Goal: Task Accomplishment & Management: Manage account settings

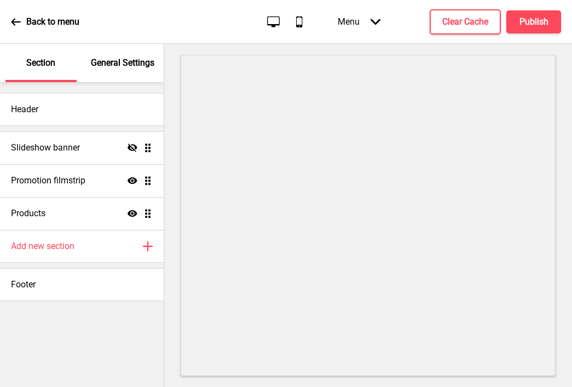
click at [122, 65] on p "General Settings" at bounding box center [122, 63] width 63 height 12
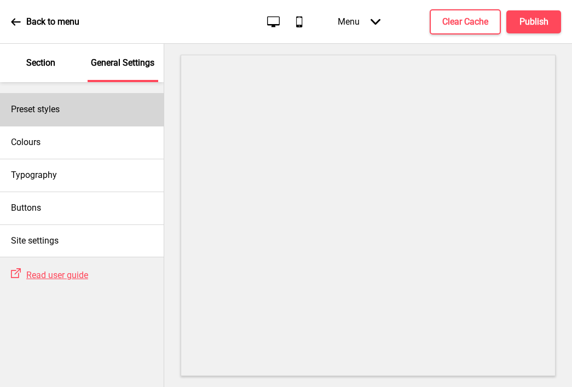
click at [94, 106] on div "Preset styles" at bounding box center [82, 109] width 164 height 33
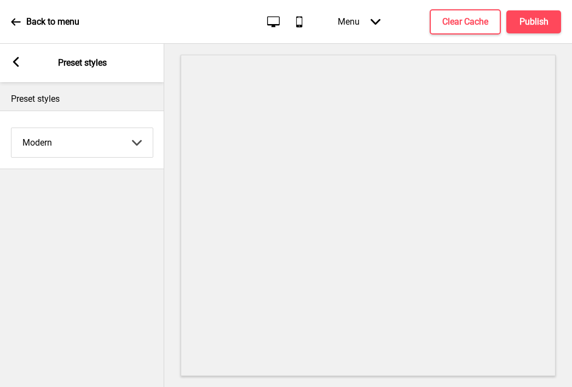
click at [66, 146] on select "Coffee Contrast Dark Earth Marine Minimalist Modern Oddle Pastel Yellow Fruits …" at bounding box center [81, 142] width 141 height 29
select select "minimalist"
click at [11, 128] on select "Coffee Contrast Dark Earth Marine Minimalist Modern Oddle Pastel Yellow Fruits …" at bounding box center [81, 142] width 141 height 29
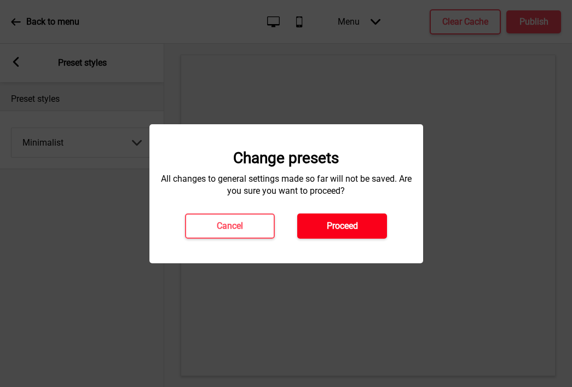
click at [335, 230] on h4 "Proceed" at bounding box center [342, 226] width 31 height 12
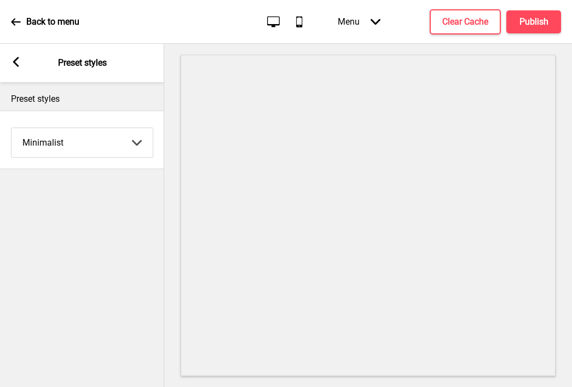
click at [15, 61] on icon at bounding box center [16, 62] width 6 height 10
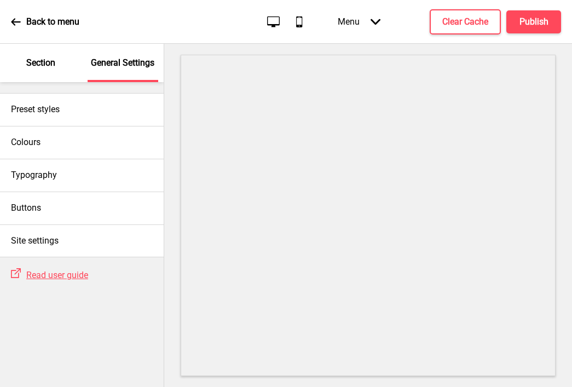
click at [46, 65] on p "Section" at bounding box center [40, 63] width 29 height 12
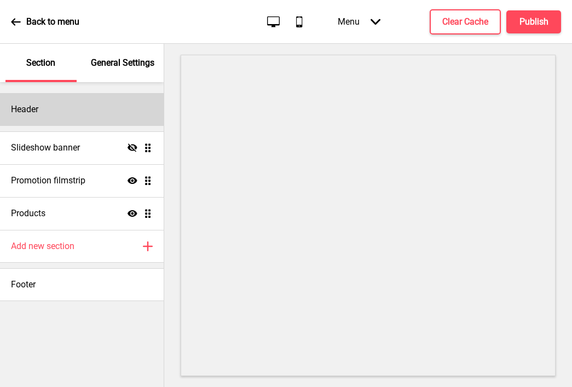
click at [56, 106] on div "Header" at bounding box center [82, 109] width 164 height 33
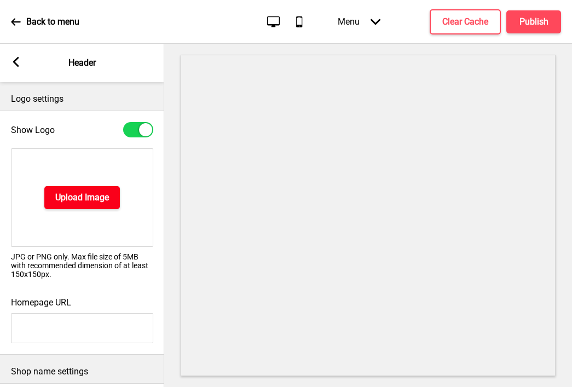
click at [84, 195] on h4 "Upload Image" at bounding box center [82, 198] width 54 height 12
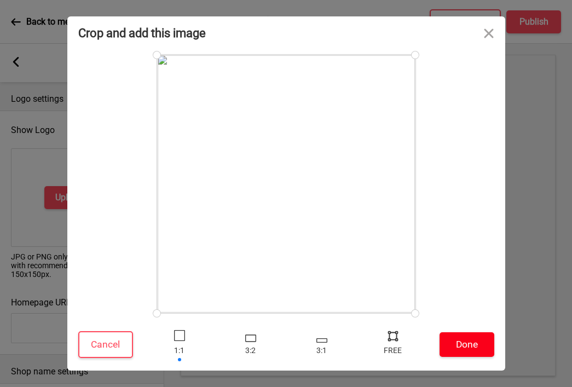
click at [461, 348] on button "Done" at bounding box center [466, 344] width 55 height 25
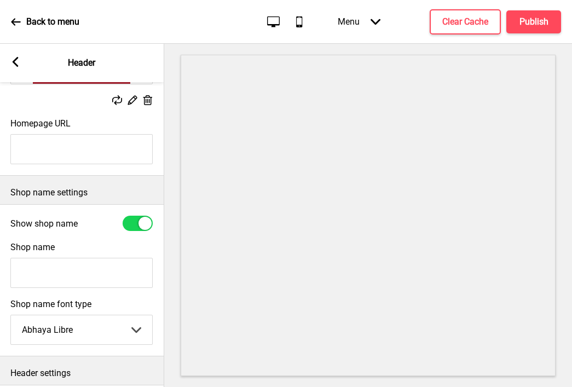
scroll to position [236, 0]
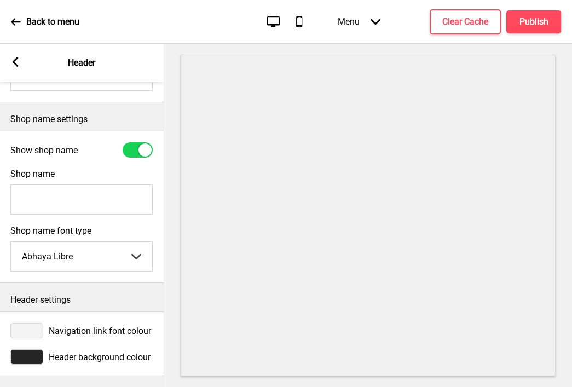
click at [23, 356] on div at bounding box center [26, 356] width 33 height 15
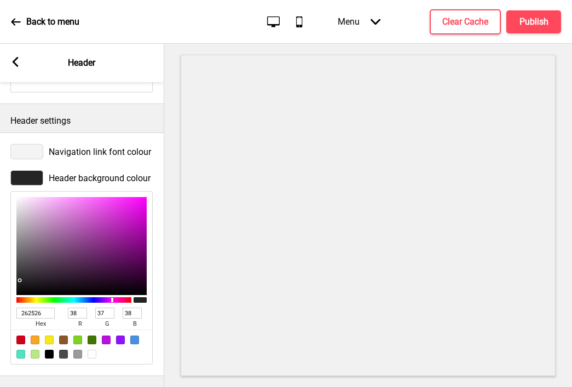
click at [33, 313] on input "262526" at bounding box center [35, 313] width 38 height 11
type input "ç"
paste input "aa202e"
type input "aa202e"
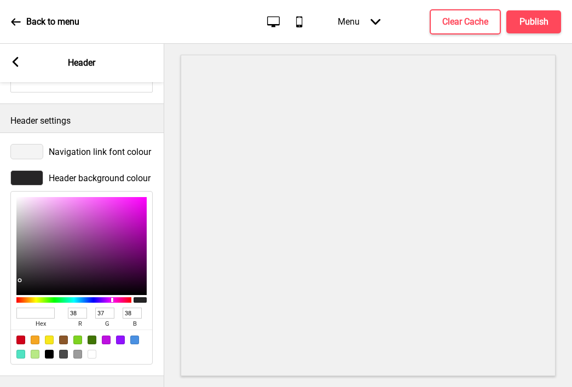
type input "170"
type input "32"
type input "46"
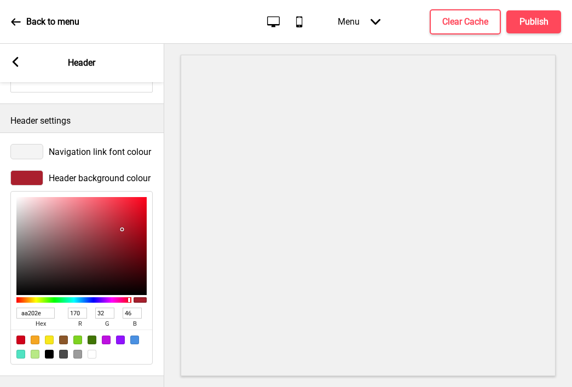
type input "AA202E"
click at [13, 60] on rect at bounding box center [15, 62] width 10 height 10
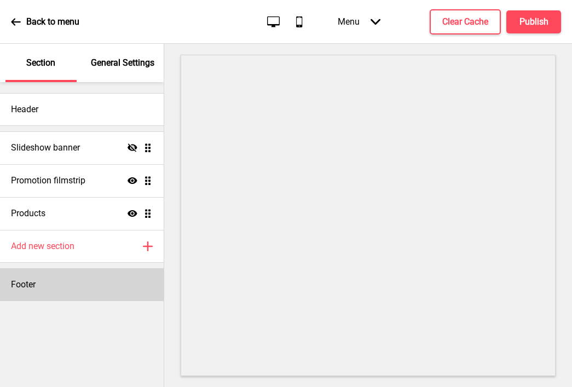
click at [88, 281] on div "Footer" at bounding box center [82, 284] width 164 height 33
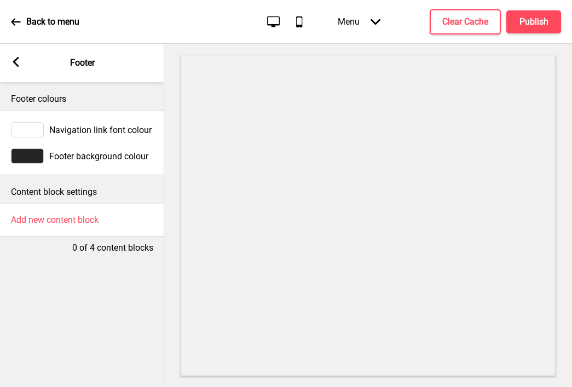
click at [36, 155] on div at bounding box center [27, 155] width 33 height 15
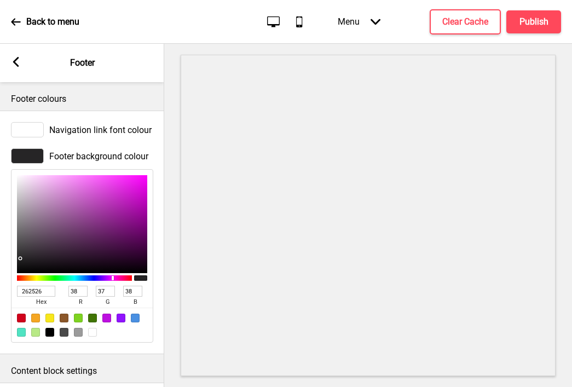
click at [37, 290] on input "262526" at bounding box center [36, 291] width 38 height 11
paste input "aa202e"
type input "aa202e"
type input "170"
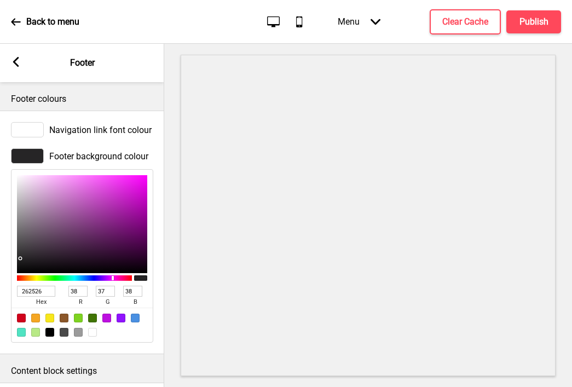
type input "32"
type input "46"
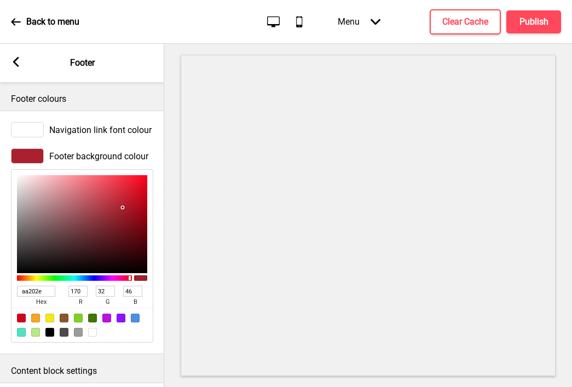
type input "AA202E"
click at [17, 67] on div "Arrow left" at bounding box center [16, 63] width 10 height 12
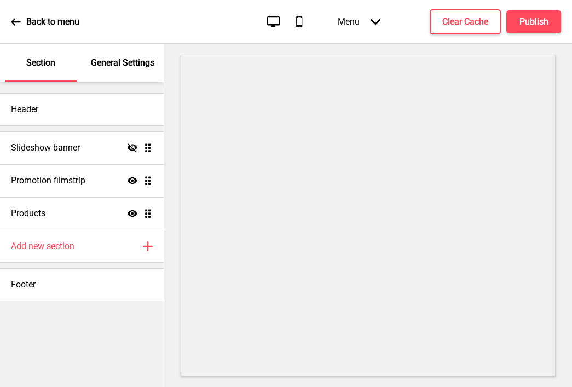
click at [120, 59] on p "General Settings" at bounding box center [122, 63] width 63 height 12
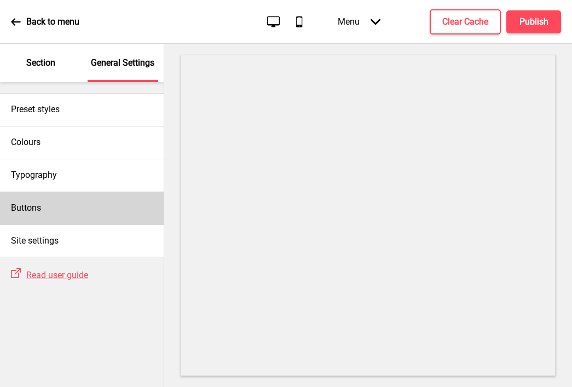
click at [26, 212] on h4 "Buttons" at bounding box center [26, 208] width 30 height 12
select select "square"
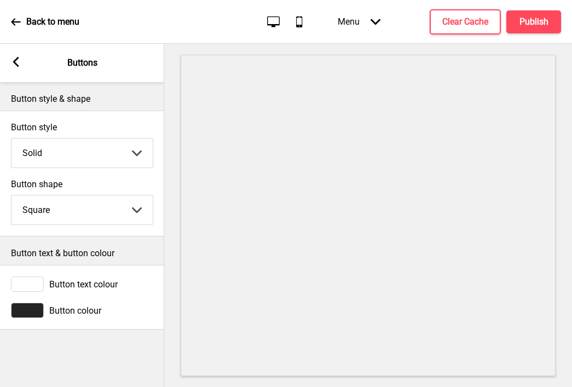
click at [34, 311] on div at bounding box center [27, 310] width 33 height 15
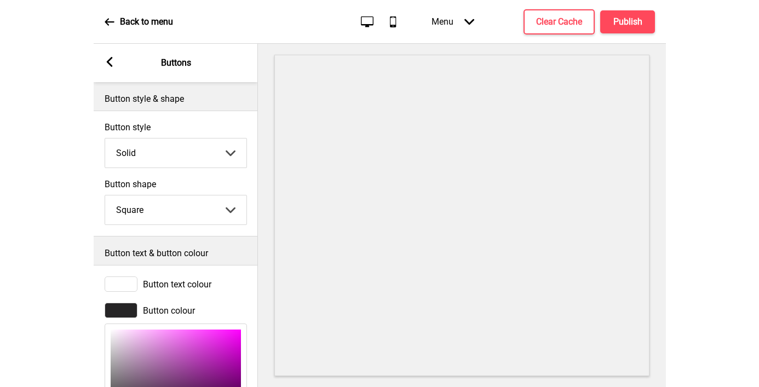
scroll to position [132, 0]
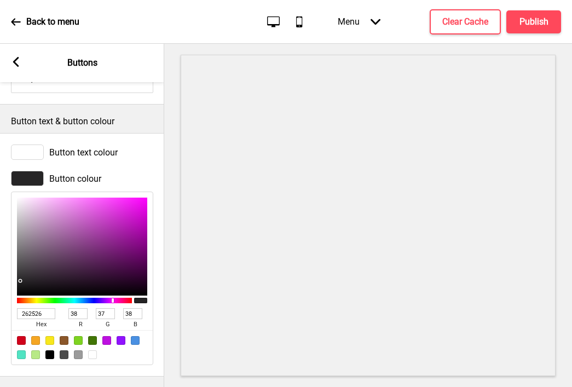
click at [35, 310] on input "262526" at bounding box center [36, 313] width 38 height 11
paste input "aa202e"
type input "aa202e"
type input "170"
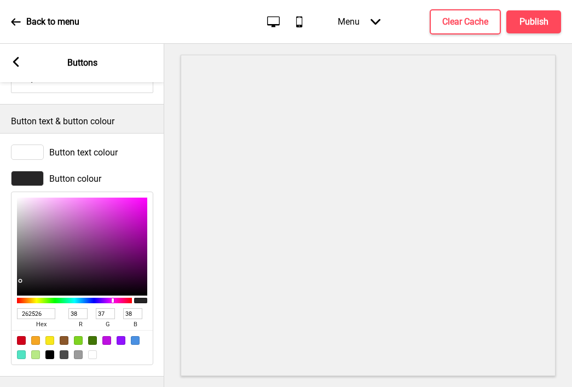
type input "32"
type input "46"
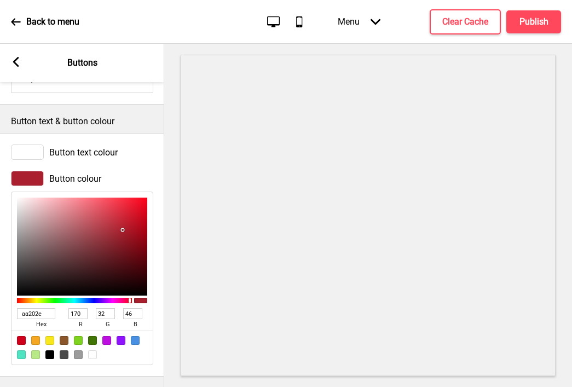
type input "AA202E"
click at [17, 60] on rect at bounding box center [16, 62] width 10 height 10
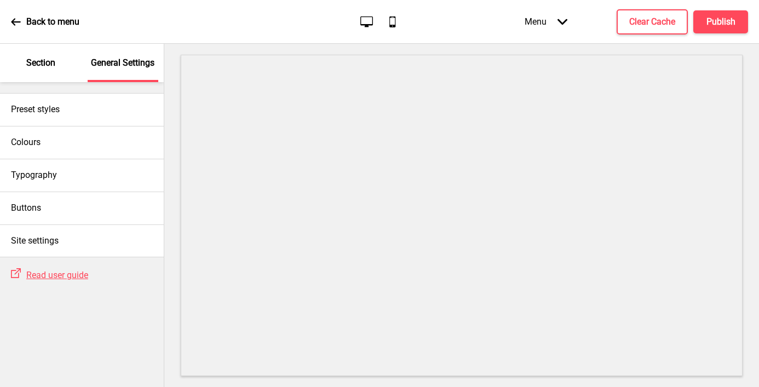
click at [44, 64] on p "Section" at bounding box center [40, 63] width 29 height 12
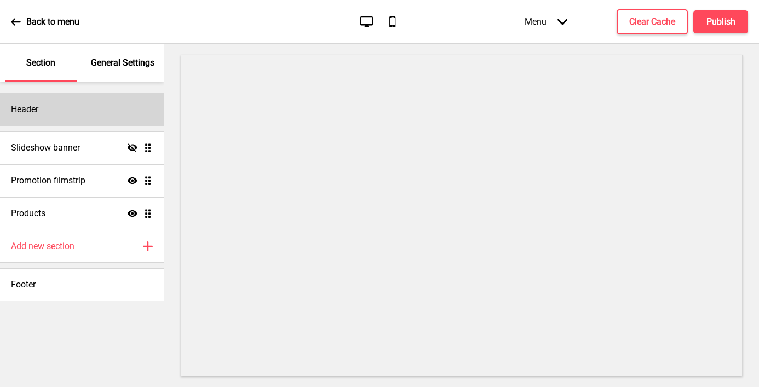
click at [58, 103] on div "Header" at bounding box center [82, 109] width 164 height 33
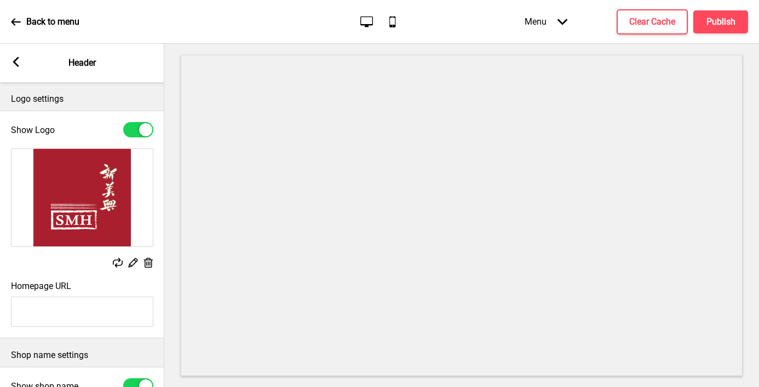
scroll to position [236, 0]
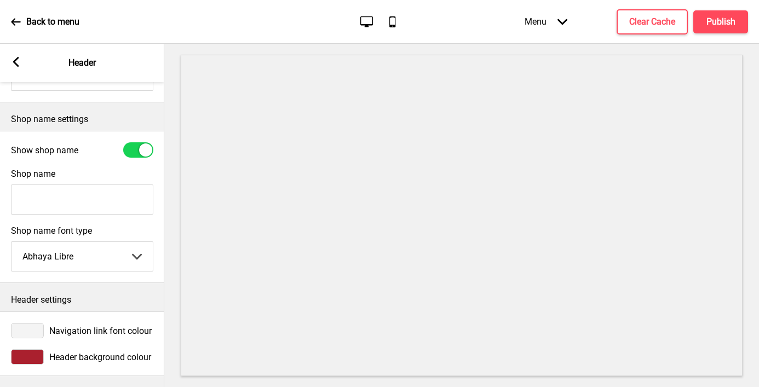
click at [19, 333] on div at bounding box center [27, 330] width 33 height 15
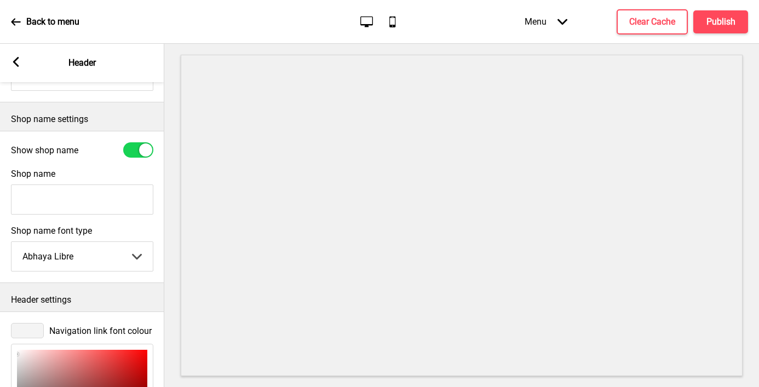
scroll to position [415, 0]
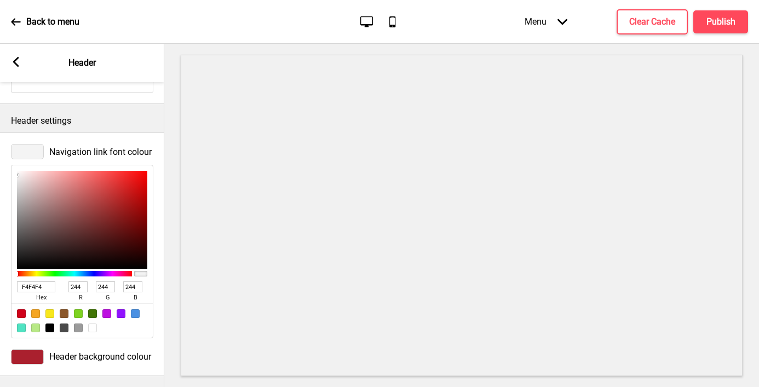
click at [43, 286] on input "F4F4F4" at bounding box center [36, 286] width 38 height 11
click at [19, 58] on icon at bounding box center [16, 62] width 6 height 10
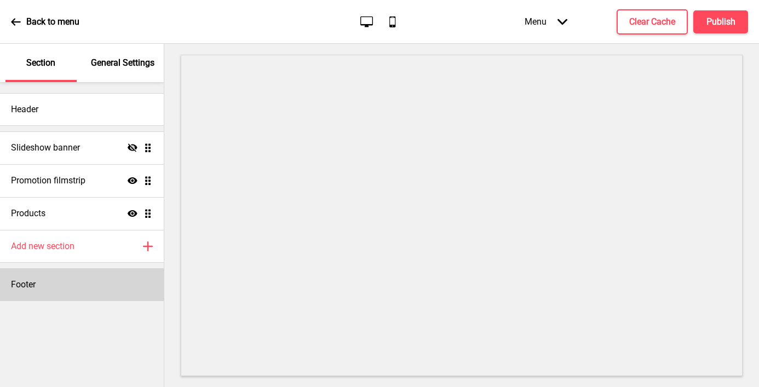
click at [53, 284] on div "Footer" at bounding box center [82, 284] width 164 height 33
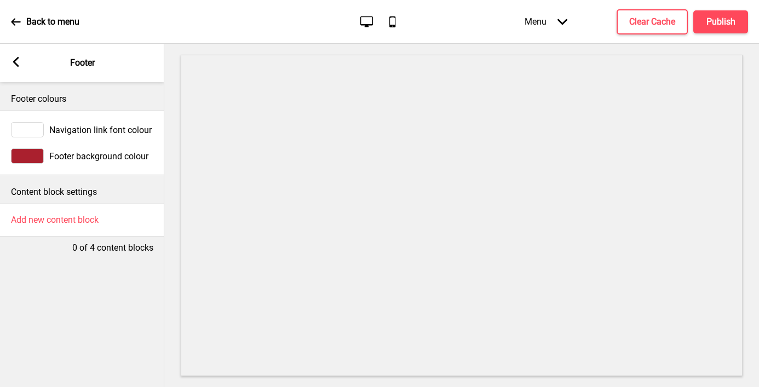
click at [31, 129] on div at bounding box center [27, 129] width 33 height 15
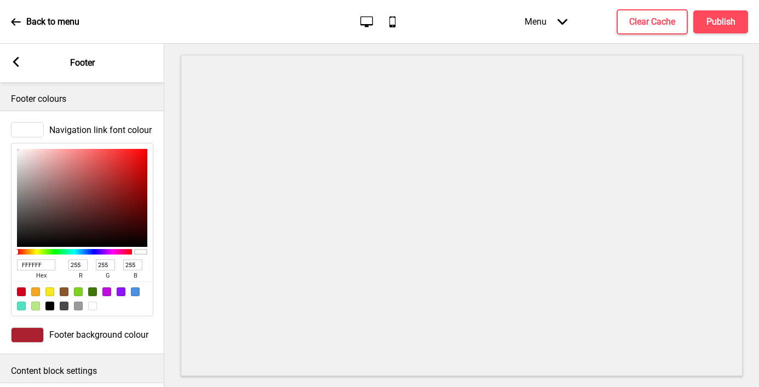
click at [32, 263] on input "FFFFFF" at bounding box center [36, 264] width 38 height 11
paste input "4F4F4"
type input "F4F4F4"
type input "244"
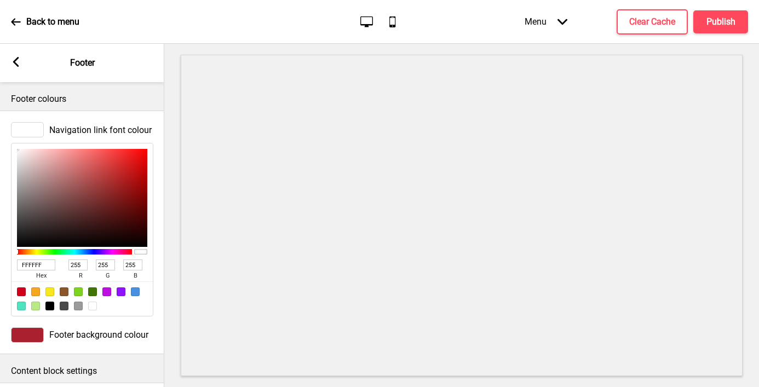
type input "244"
type input "F4F4F4"
click at [14, 66] on rect at bounding box center [16, 62] width 10 height 10
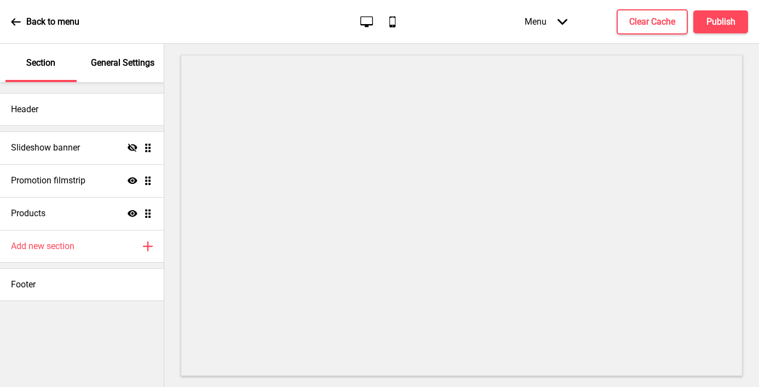
click at [115, 68] on p "General Settings" at bounding box center [122, 63] width 63 height 12
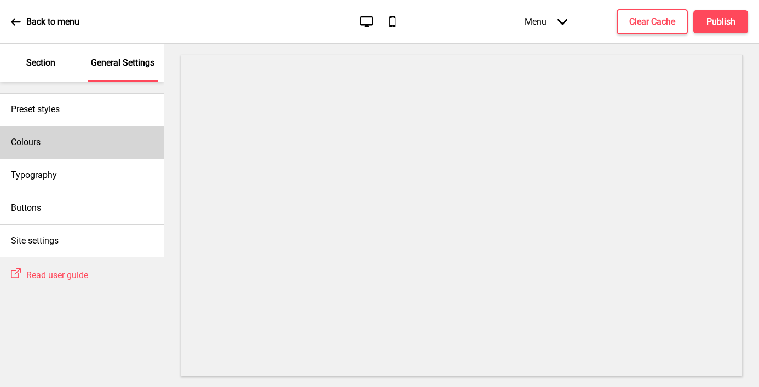
click at [61, 142] on div "Colours" at bounding box center [82, 142] width 164 height 33
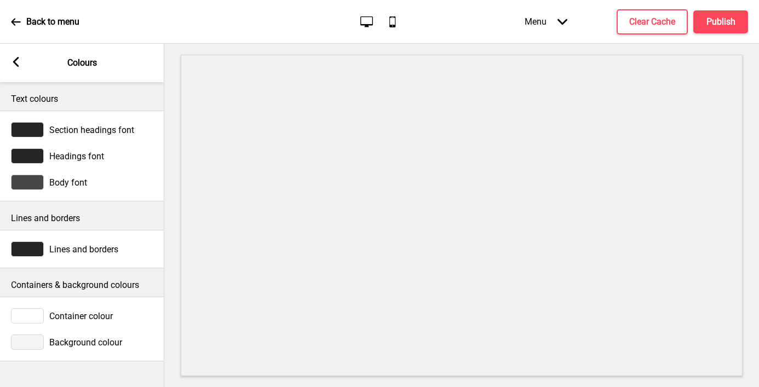
click at [29, 348] on div at bounding box center [27, 341] width 33 height 15
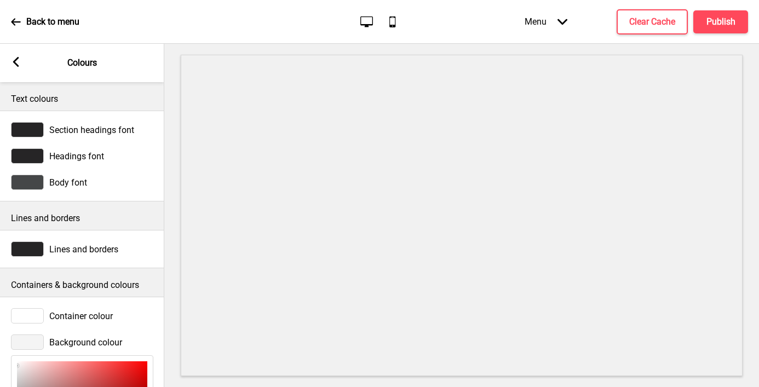
scroll to position [164, 0]
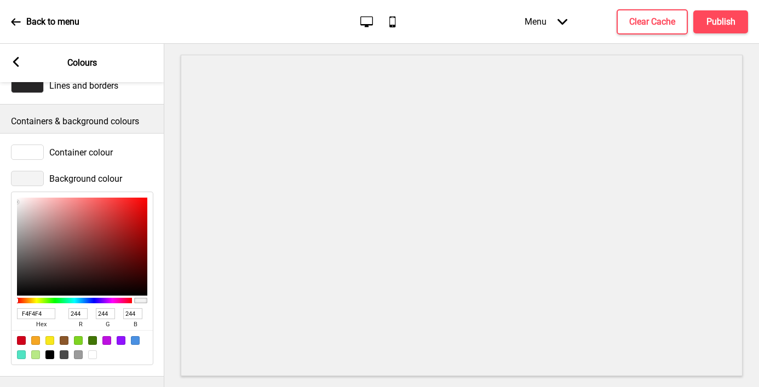
click at [32, 312] on input "F4F4F4" at bounding box center [36, 313] width 38 height 11
click at [14, 60] on g at bounding box center [16, 62] width 10 height 10
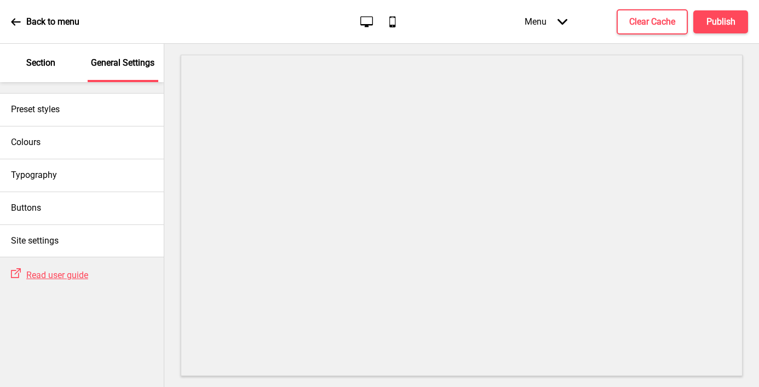
click at [55, 66] on p "Section" at bounding box center [40, 63] width 29 height 12
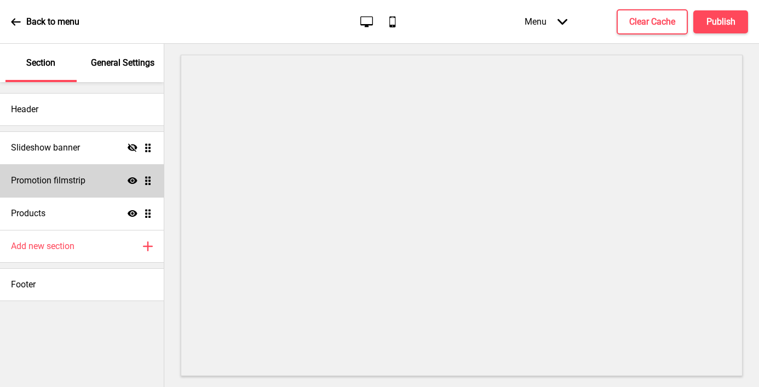
click at [105, 175] on div "Promotion filmstrip Show Drag" at bounding box center [82, 180] width 164 height 33
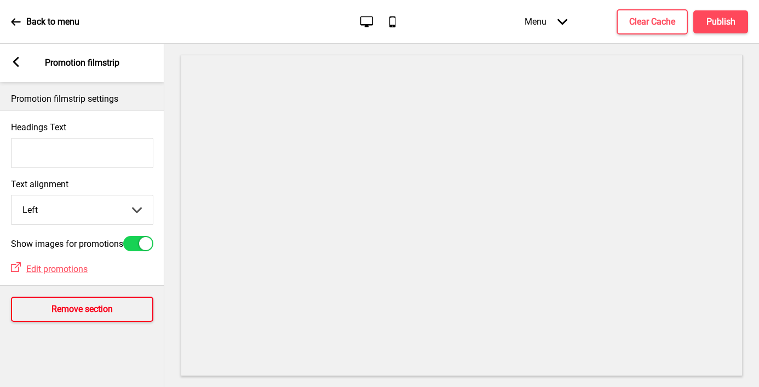
click at [53, 314] on h4 "Remove section" at bounding box center [81, 309] width 61 height 12
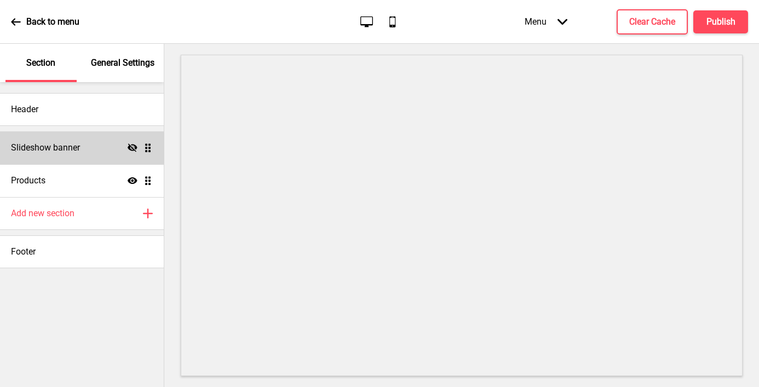
click at [133, 148] on icon at bounding box center [133, 147] width 10 height 8
click at [115, 149] on div "Slideshow banner Show Drag" at bounding box center [82, 147] width 164 height 33
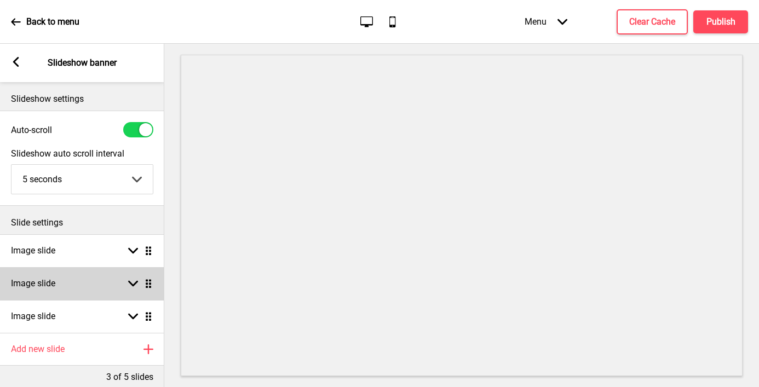
click at [115, 274] on div "Image slide Arrow down Drag" at bounding box center [82, 283] width 164 height 33
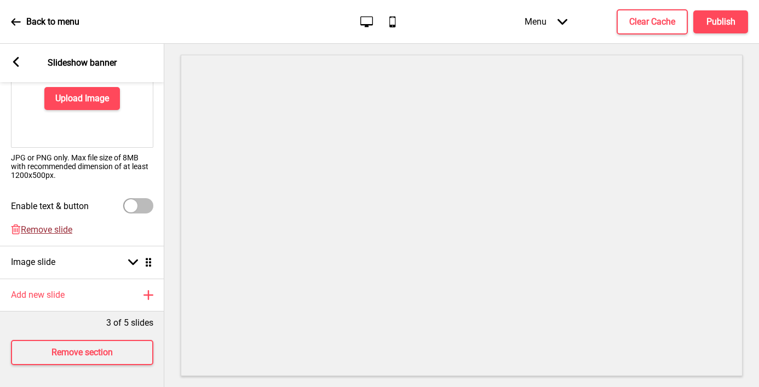
click at [65, 228] on span "Remove slide" at bounding box center [46, 229] width 51 height 10
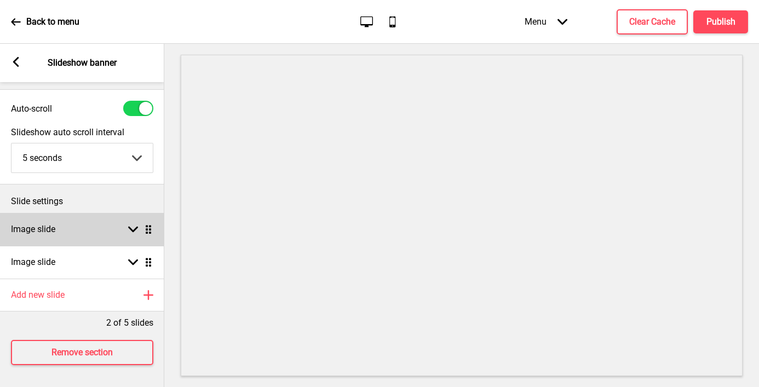
click at [71, 227] on div "Image slide Arrow down Drag" at bounding box center [82, 229] width 164 height 33
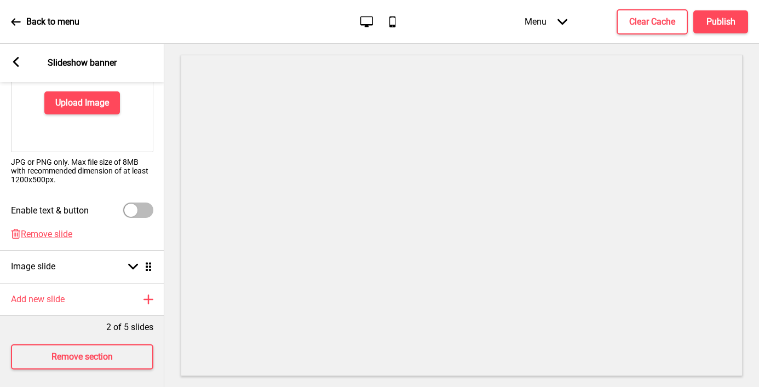
scroll to position [229, 0]
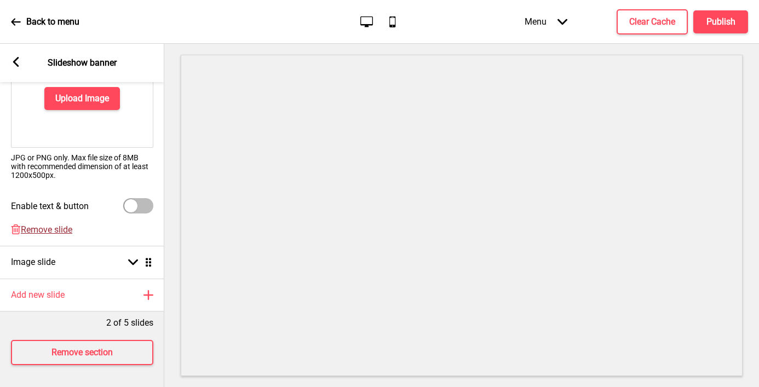
click at [46, 230] on span "Remove slide" at bounding box center [46, 229] width 51 height 10
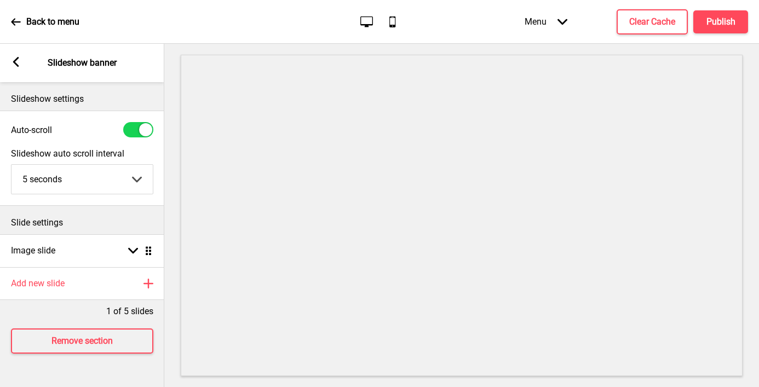
click at [140, 129] on div at bounding box center [145, 129] width 13 height 13
checkbox input "false"
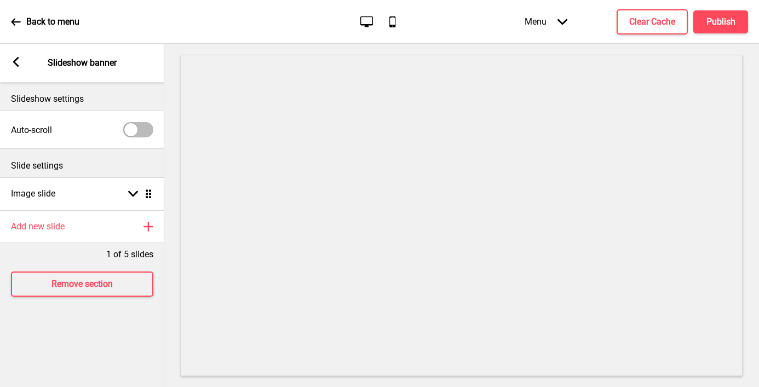
click at [9, 62] on div "Arrow left Slideshow banner" at bounding box center [82, 63] width 164 height 38
click at [19, 59] on rect at bounding box center [16, 62] width 10 height 10
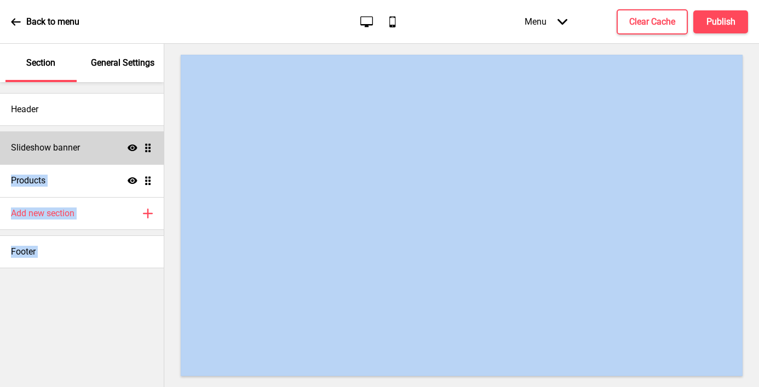
drag, startPoint x: 19, startPoint y: 59, endPoint x: 61, endPoint y: 163, distance: 111.7
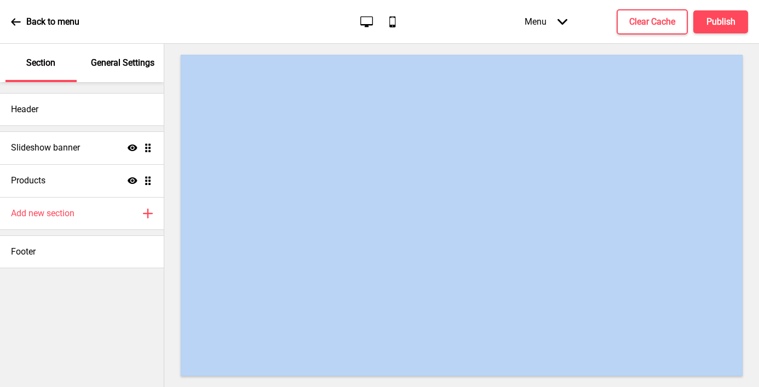
click at [86, 302] on div "Header Slideshow banner Show Drag Products Show Drag Add new section Plus Footer" at bounding box center [82, 234] width 164 height 305
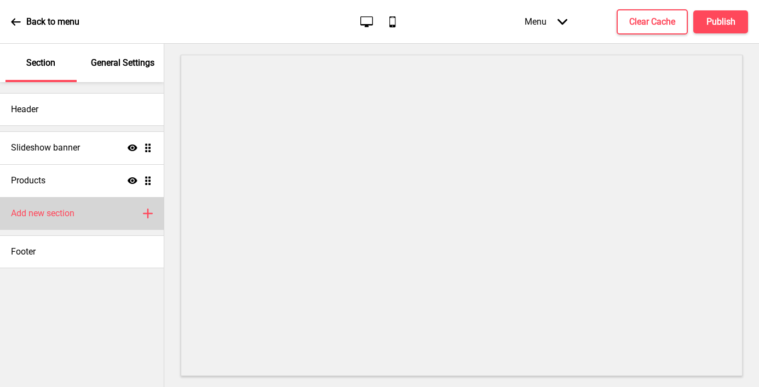
click at [50, 202] on div "Add new section Plus" at bounding box center [82, 213] width 164 height 33
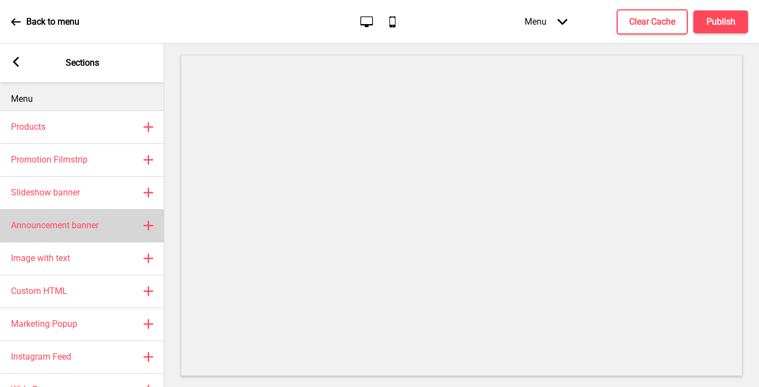
click at [63, 229] on h4 "Announcement banner" at bounding box center [55, 225] width 88 height 12
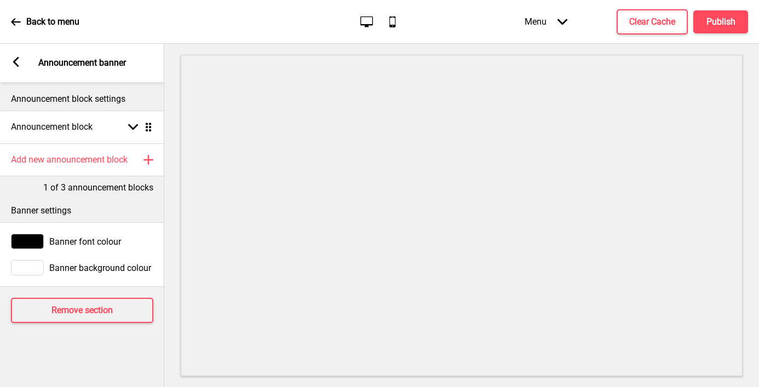
click at [11, 57] on rect at bounding box center [16, 62] width 10 height 10
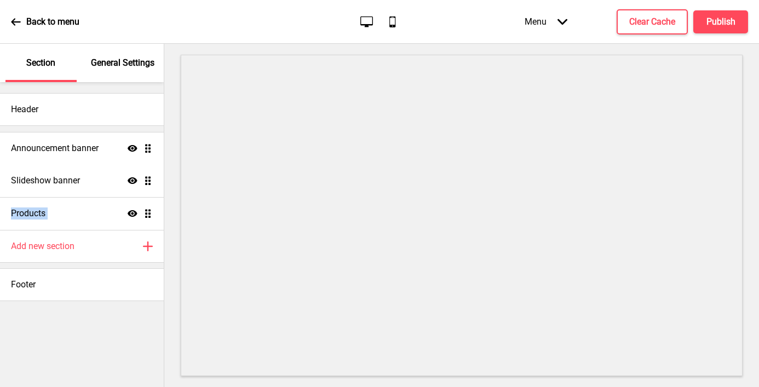
drag, startPoint x: 149, startPoint y: 215, endPoint x: 143, endPoint y: 148, distance: 67.1
click at [143, 148] on ul "Slideshow banner Show Drag Products Show Drag Announcement banner Show Drag" at bounding box center [82, 180] width 164 height 99
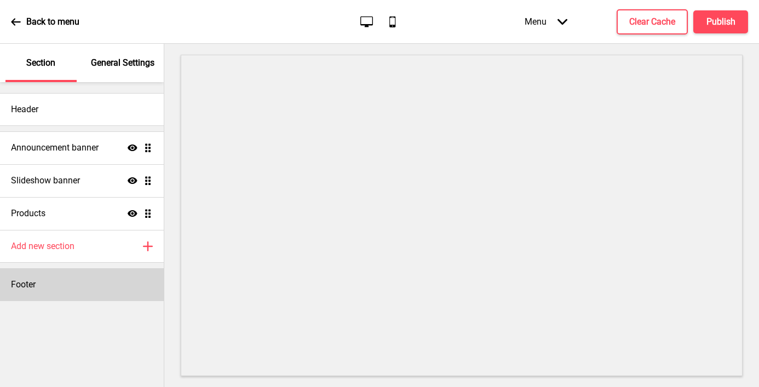
click at [63, 280] on div "Footer" at bounding box center [82, 284] width 164 height 33
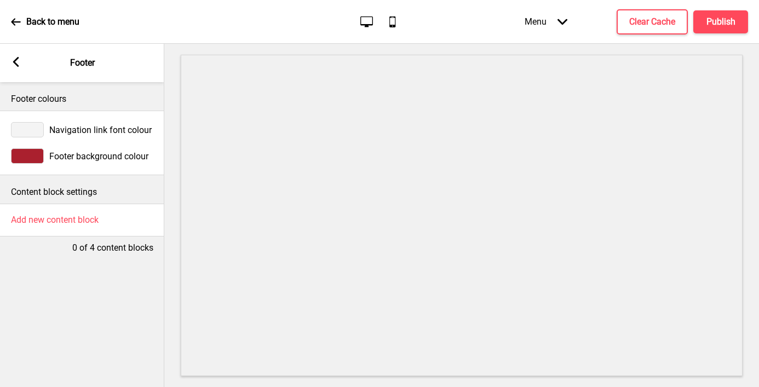
click at [30, 133] on div at bounding box center [27, 129] width 33 height 15
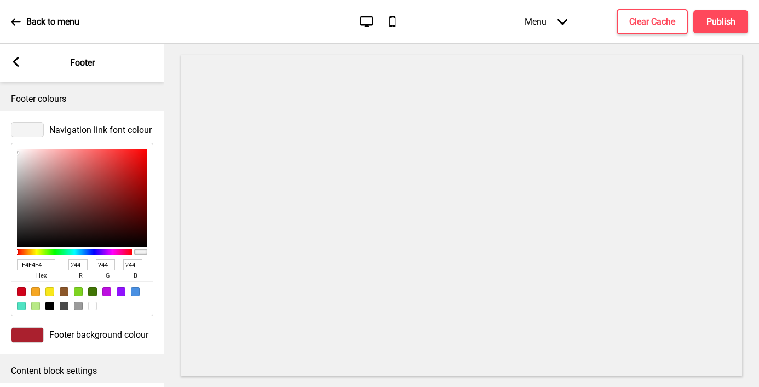
click at [89, 307] on div at bounding box center [92, 306] width 9 height 9
type input "FFFFFF"
type input "255"
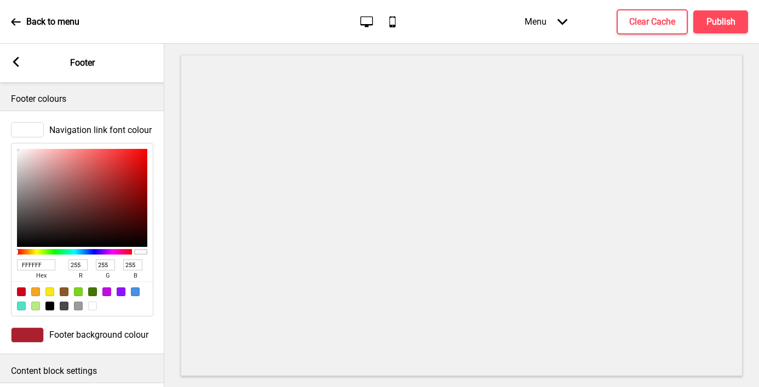
click at [46, 264] on input "FFFFFF" at bounding box center [36, 264] width 38 height 11
click at [11, 63] on rect at bounding box center [16, 62] width 10 height 10
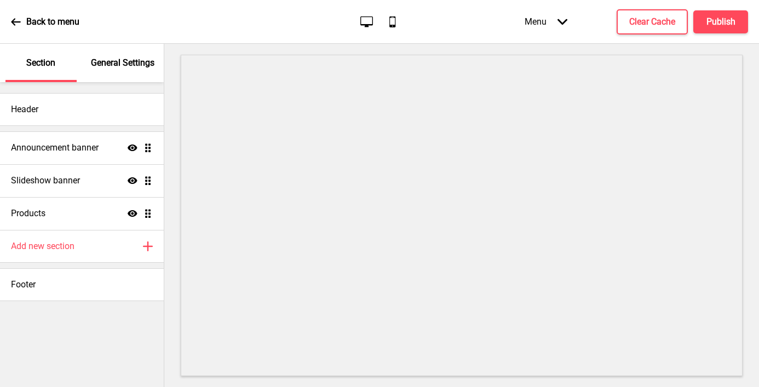
click at [111, 64] on p "General Settings" at bounding box center [122, 63] width 63 height 12
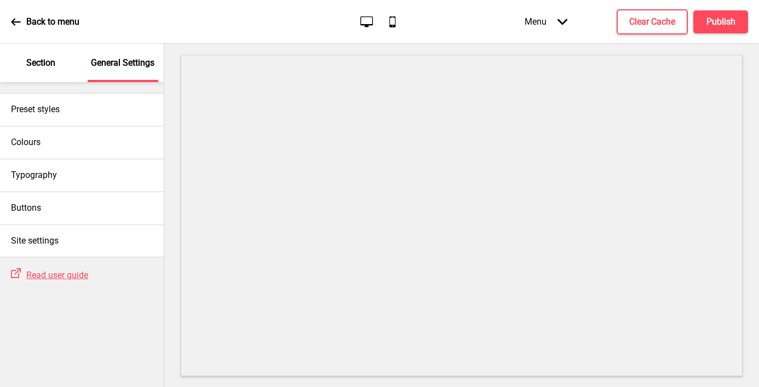
click at [37, 68] on p "Section" at bounding box center [40, 63] width 29 height 12
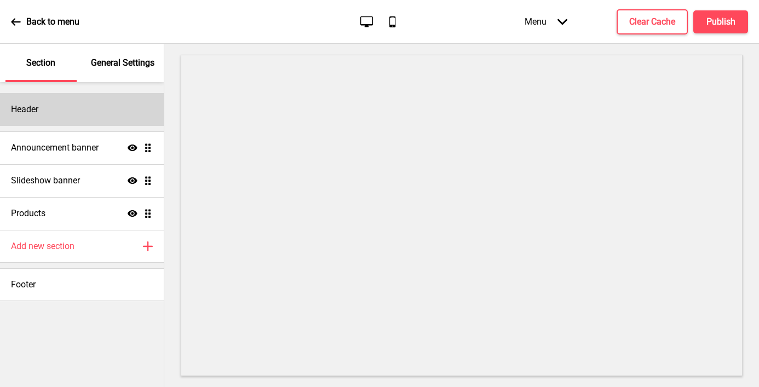
click at [38, 107] on h4 "Header" at bounding box center [24, 109] width 27 height 12
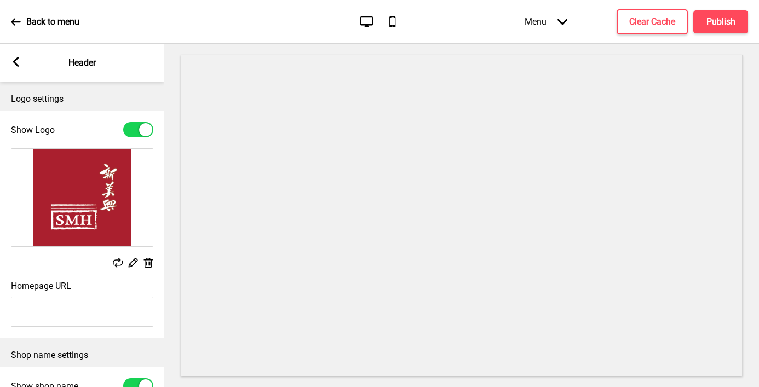
scroll to position [236, 0]
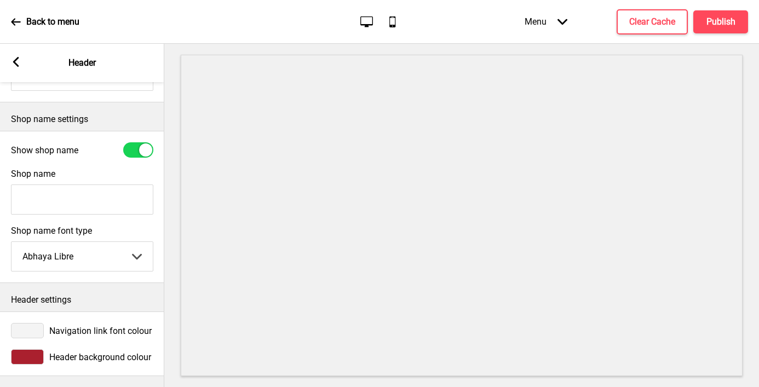
click at [32, 325] on div at bounding box center [27, 330] width 33 height 15
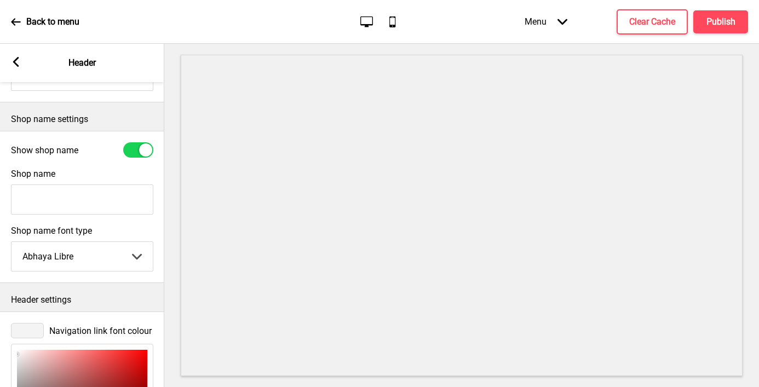
scroll to position [415, 0]
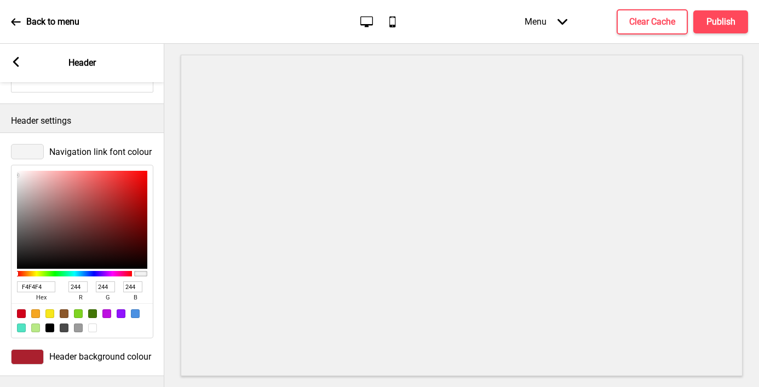
click at [28, 279] on div "F4F4F4 hex 244 r 244 g 244 b 100 a" at bounding box center [82, 291] width 130 height 25
click at [30, 287] on input "F4F4F4" at bounding box center [36, 286] width 38 height 11
paste input "FFFFF"
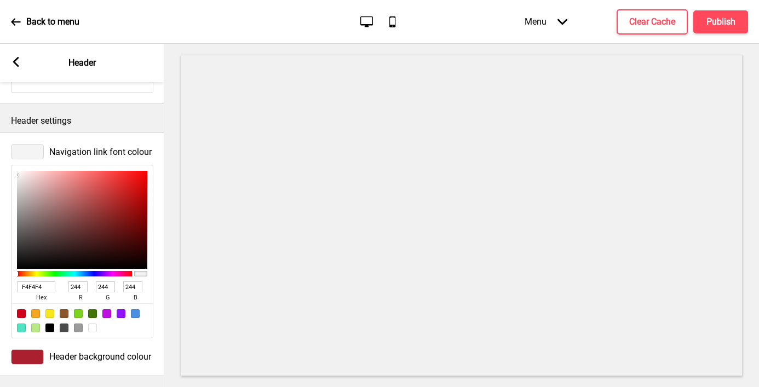
type input "FFFFFF"
type input "255"
type input "FFFFFF"
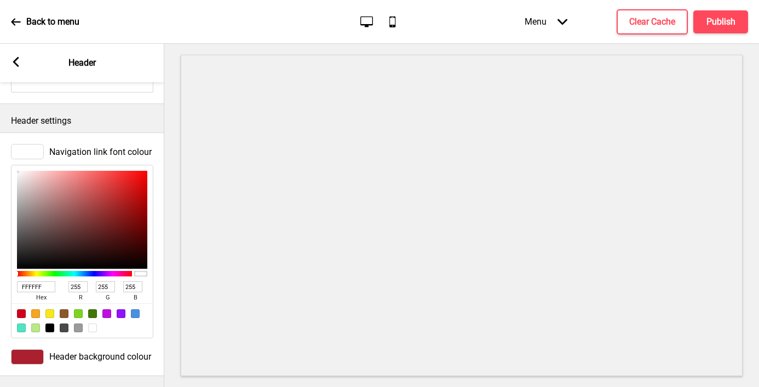
click at [21, 54] on div "Arrow left Header" at bounding box center [82, 63] width 164 height 38
click at [18, 59] on rect at bounding box center [16, 62] width 10 height 10
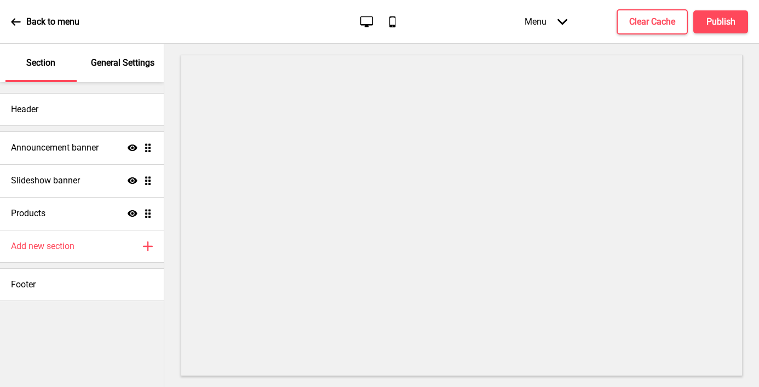
click at [113, 59] on p "General Settings" at bounding box center [122, 63] width 63 height 12
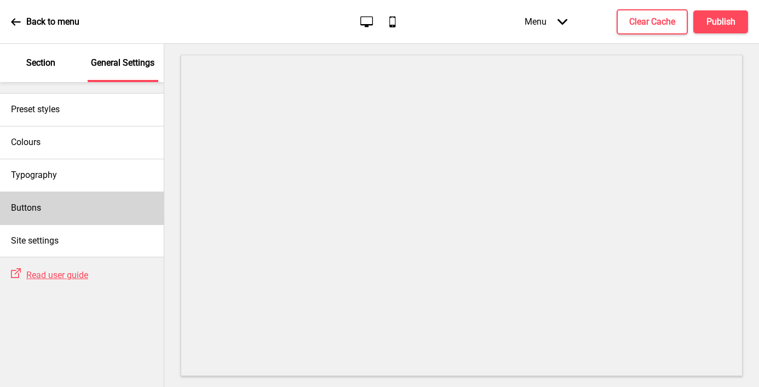
click at [44, 205] on div "Buttons" at bounding box center [82, 208] width 164 height 33
select select "square"
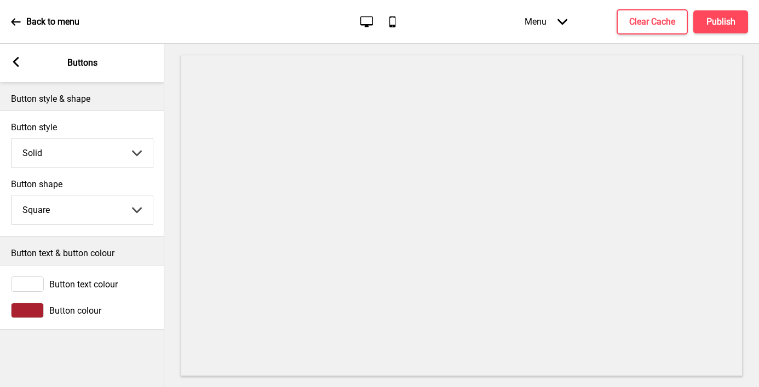
click at [27, 290] on div at bounding box center [27, 283] width 33 height 15
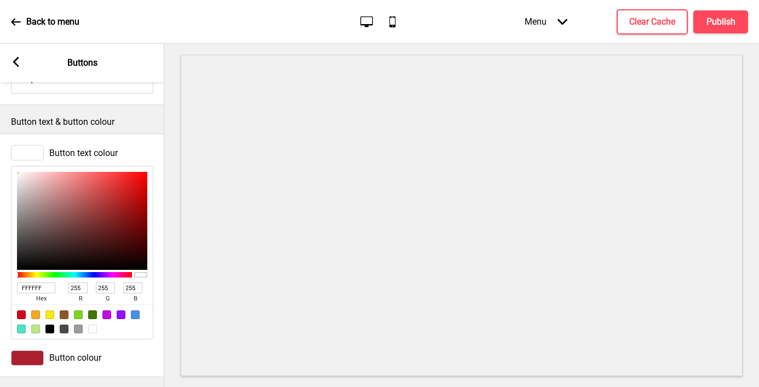
scroll to position [132, 0]
click at [28, 287] on input "FFFFFF" at bounding box center [36, 287] width 38 height 11
click at [18, 60] on rect at bounding box center [16, 62] width 10 height 10
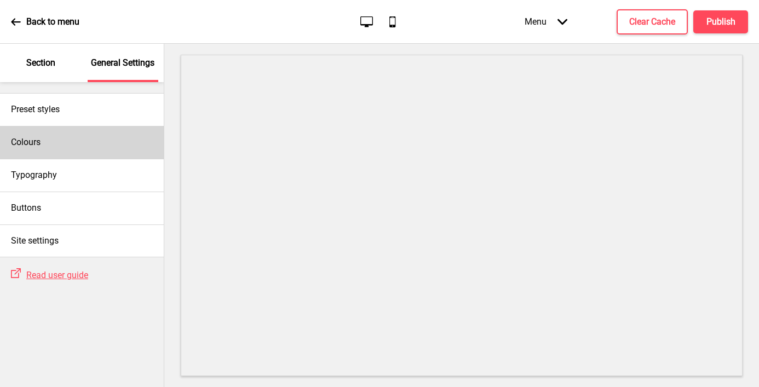
click at [28, 150] on div "Colours" at bounding box center [82, 142] width 164 height 33
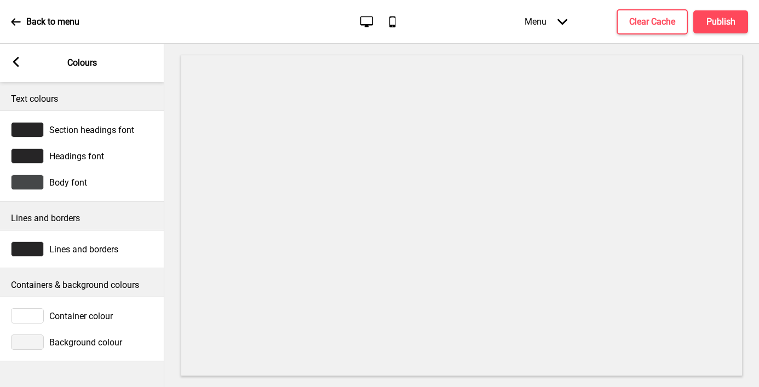
click at [25, 343] on div at bounding box center [27, 341] width 33 height 15
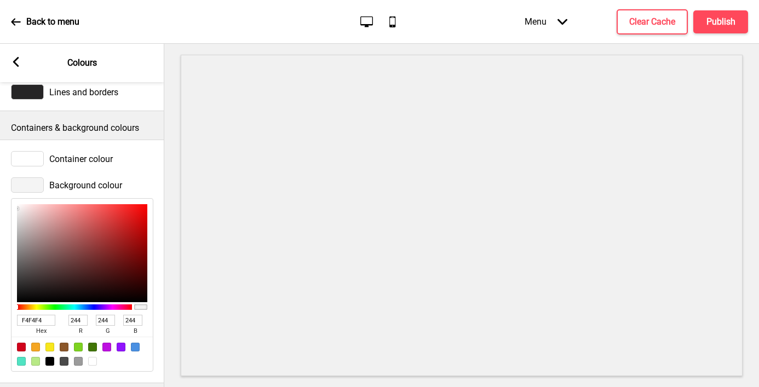
scroll to position [164, 0]
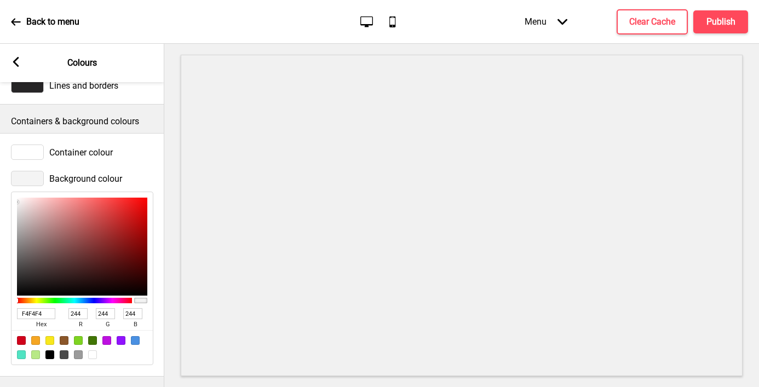
click at [36, 311] on input "F4F4F4" at bounding box center [36, 313] width 38 height 11
paste input "FFFFF"
type input "FFFFFF"
type input "255"
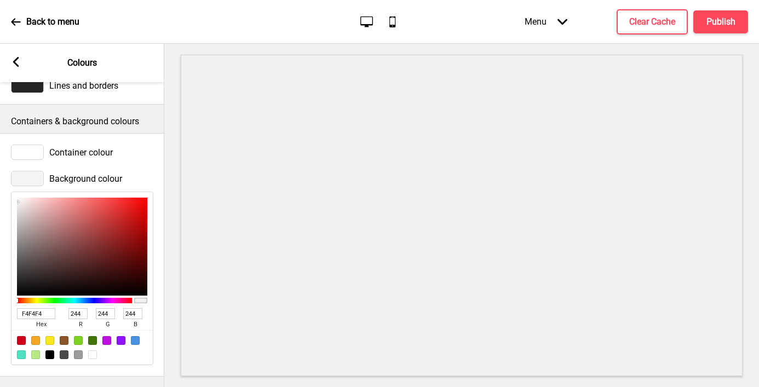
type input "255"
type input "FFFFFF"
click at [15, 66] on rect at bounding box center [16, 62] width 10 height 10
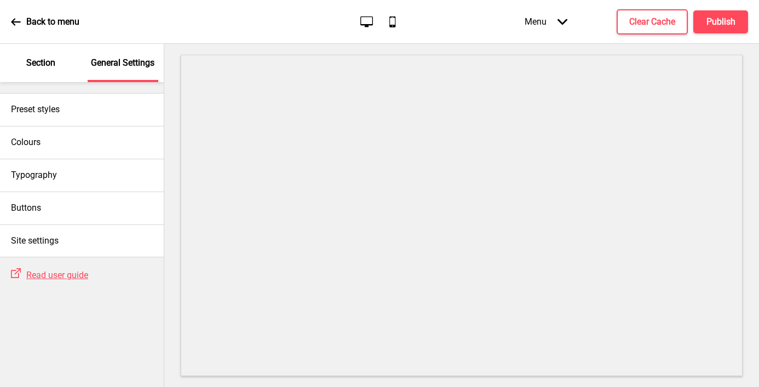
click at [40, 62] on p "Section" at bounding box center [40, 63] width 29 height 12
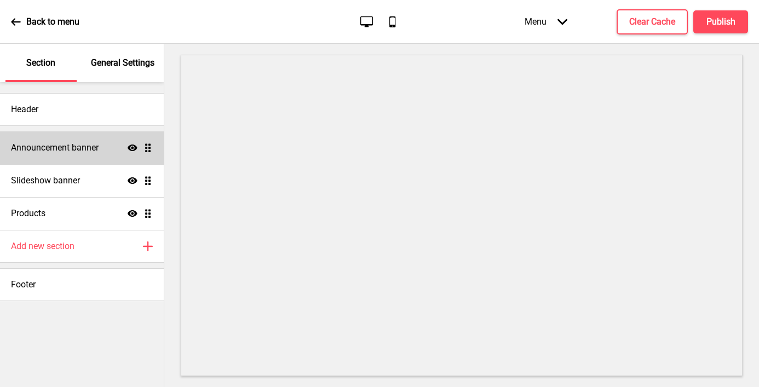
click at [70, 153] on h4 "Announcement banner" at bounding box center [55, 148] width 88 height 12
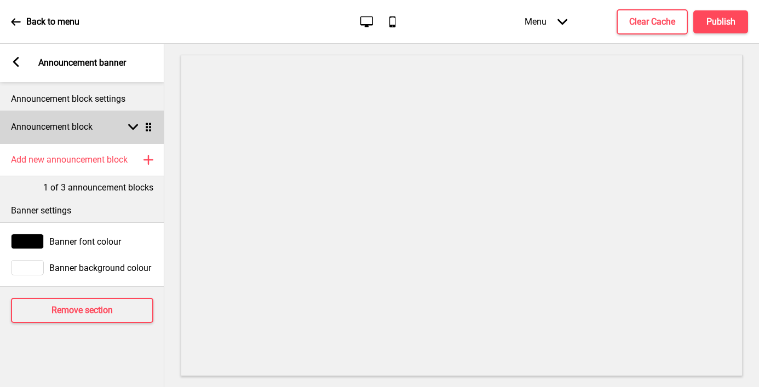
click at [63, 129] on h4 "Announcement block" at bounding box center [52, 127] width 82 height 12
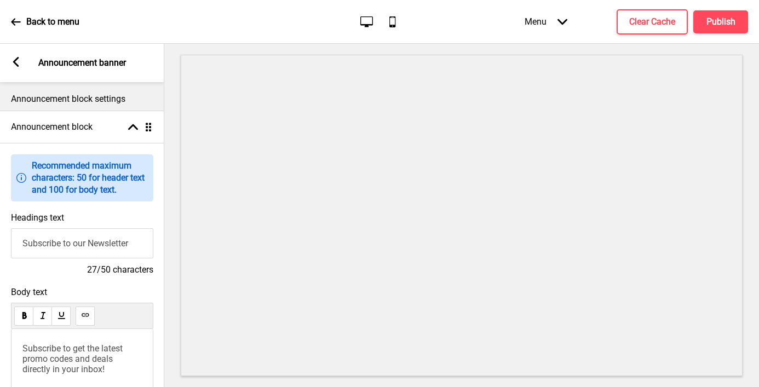
click at [52, 245] on input "Subscribe to our Newsletter" at bounding box center [82, 243] width 142 height 30
type input "Welcome to SMH Foods Enterprise"
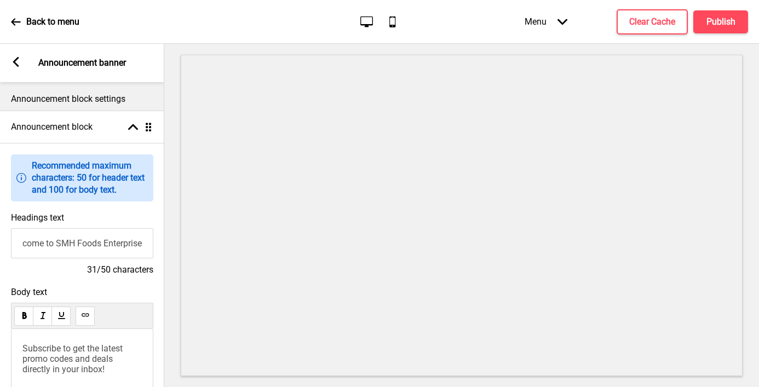
click at [54, 360] on span "Subscribe to get the latest promo codes and deals directly in your inbox!" at bounding box center [73, 358] width 102 height 31
click at [10, 62] on div "Arrow left Announcement banner" at bounding box center [82, 63] width 164 height 38
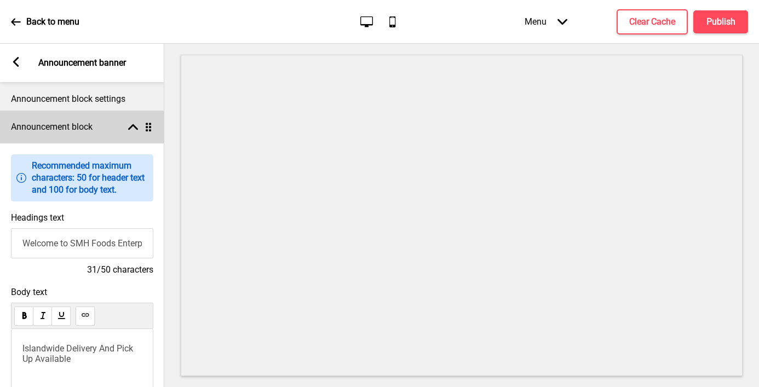
click at [106, 129] on div "Announcement block Arrow up Drag" at bounding box center [82, 127] width 164 height 33
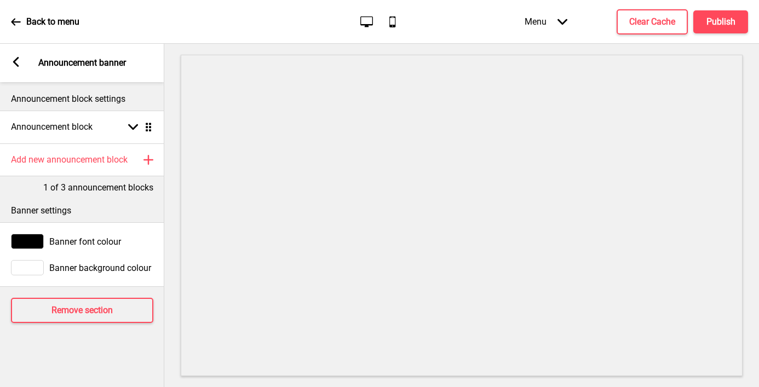
click at [14, 60] on icon at bounding box center [16, 62] width 6 height 10
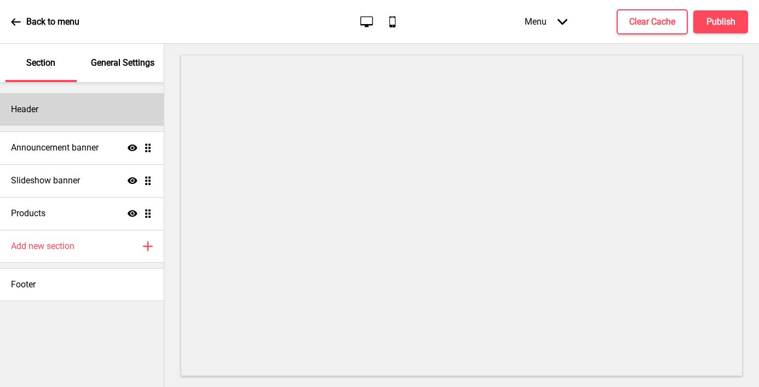
click at [64, 113] on div "Header" at bounding box center [82, 109] width 164 height 33
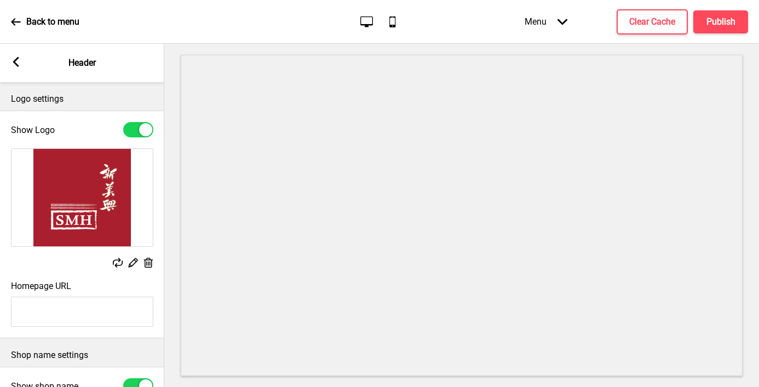
scroll to position [70, 0]
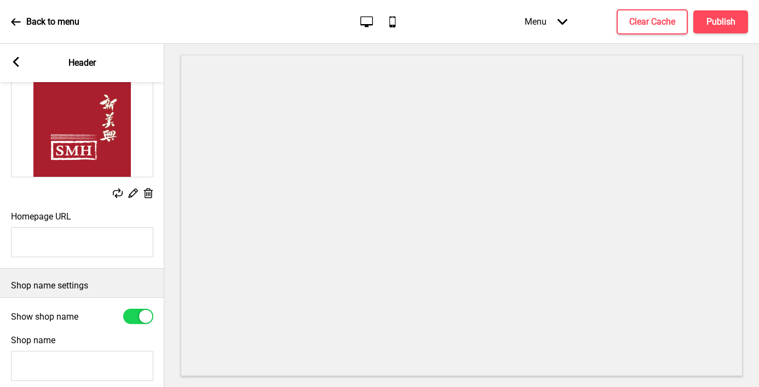
click at [134, 315] on div at bounding box center [138, 316] width 30 height 15
checkbox input "false"
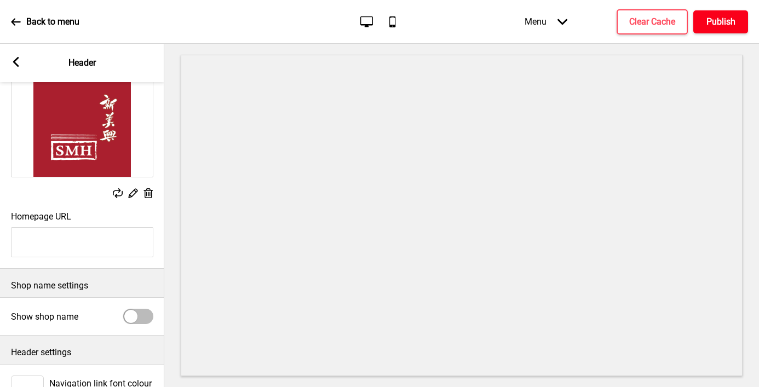
click at [571, 19] on h4 "Publish" at bounding box center [720, 22] width 29 height 12
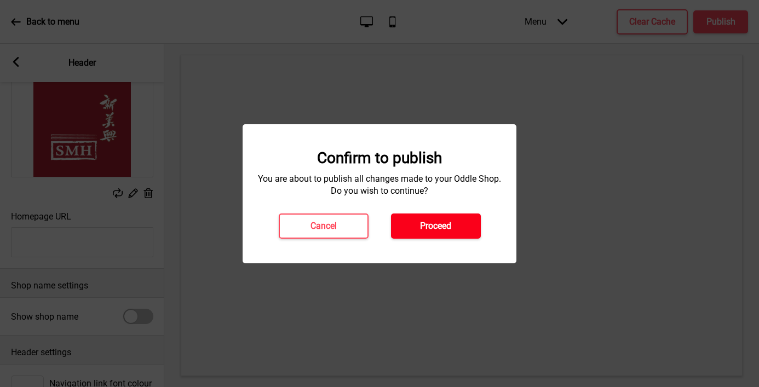
click at [456, 222] on button "Proceed" at bounding box center [436, 225] width 90 height 25
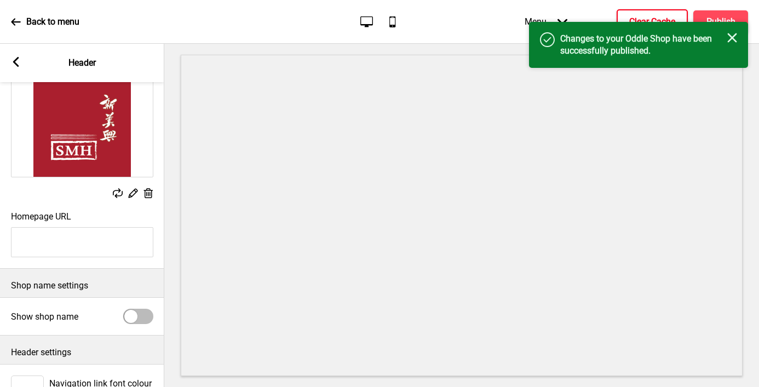
click at [571, 16] on h4 "Clear Cache" at bounding box center [652, 22] width 46 height 12
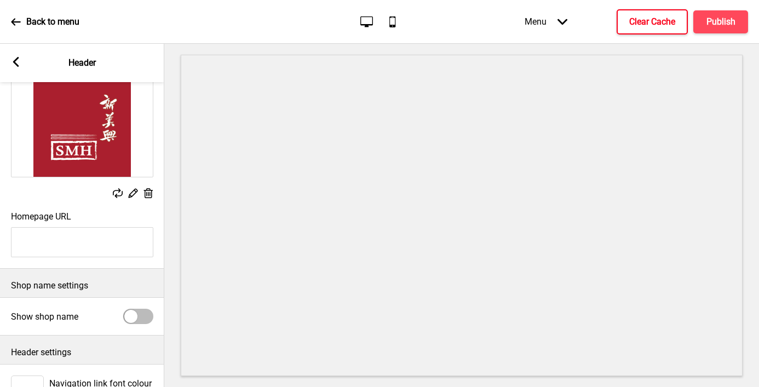
click at [15, 63] on icon at bounding box center [16, 62] width 6 height 10
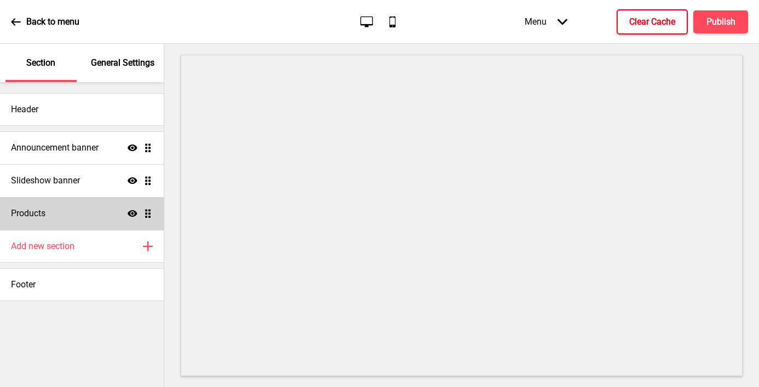
click at [99, 213] on div "Products Show Drag" at bounding box center [82, 213] width 164 height 33
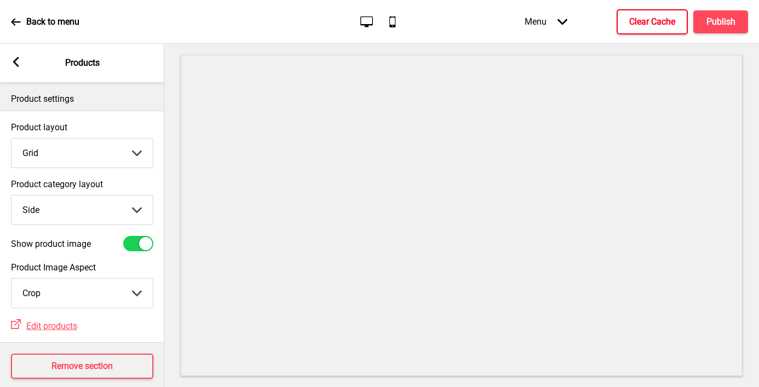
click at [70, 152] on select "Grid List" at bounding box center [81, 152] width 141 height 29
click at [65, 215] on select "Top Side" at bounding box center [81, 209] width 141 height 29
select select "top"
click at [11, 195] on select "Top Side" at bounding box center [81, 209] width 141 height 29
click at [78, 239] on label "Show product image" at bounding box center [51, 244] width 80 height 10
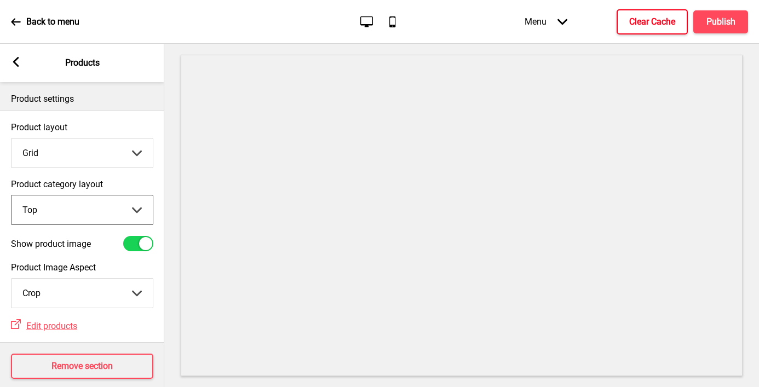
click at [125, 240] on input "Show product image" at bounding box center [128, 243] width 7 height 7
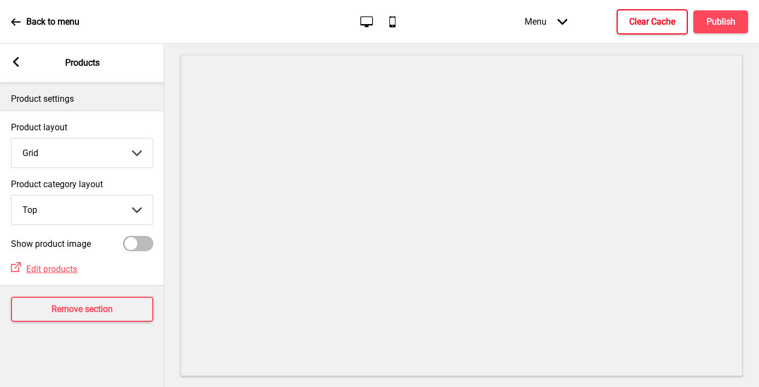
click at [123, 249] on div at bounding box center [138, 243] width 30 height 15
checkbox input "true"
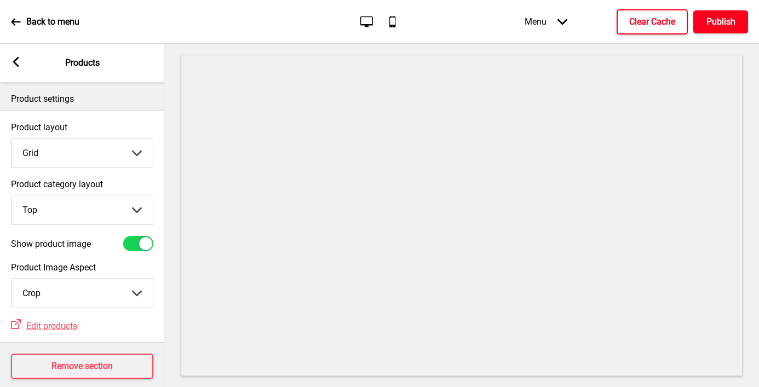
click at [571, 18] on h4 "Publish" at bounding box center [720, 22] width 29 height 12
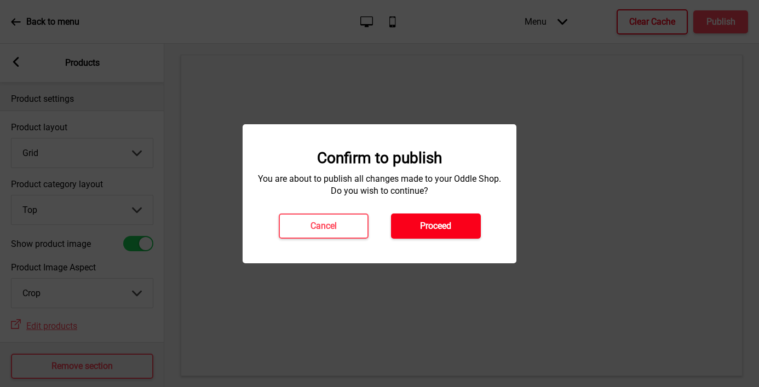
click at [450, 234] on button "Proceed" at bounding box center [436, 225] width 90 height 25
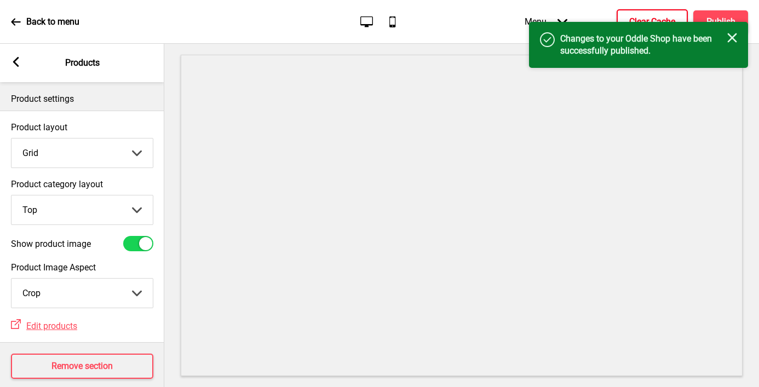
click at [571, 10] on button "Clear Cache" at bounding box center [651, 21] width 71 height 25
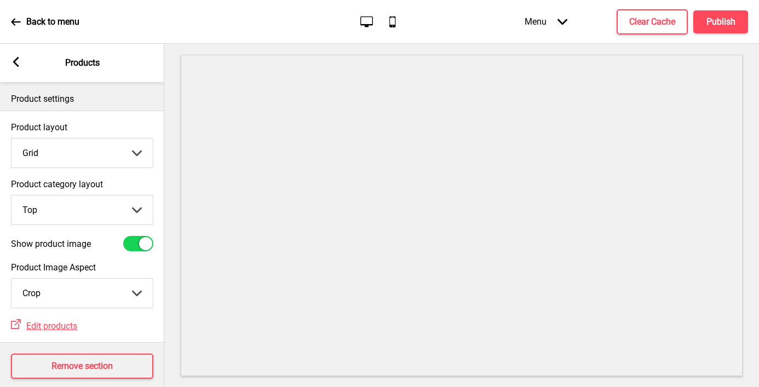
scroll to position [14, 0]
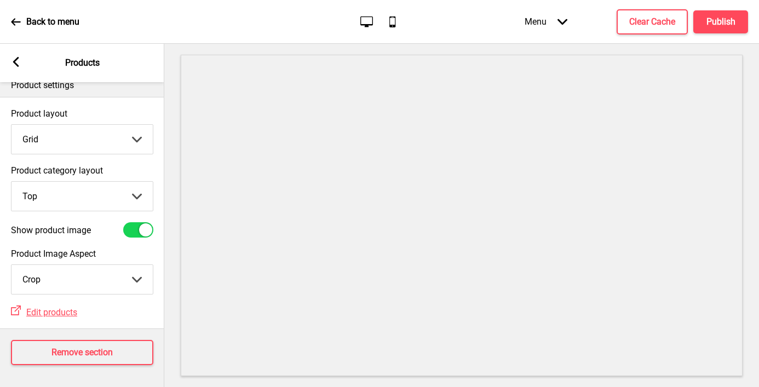
click at [19, 67] on div "Arrow left" at bounding box center [16, 63] width 10 height 12
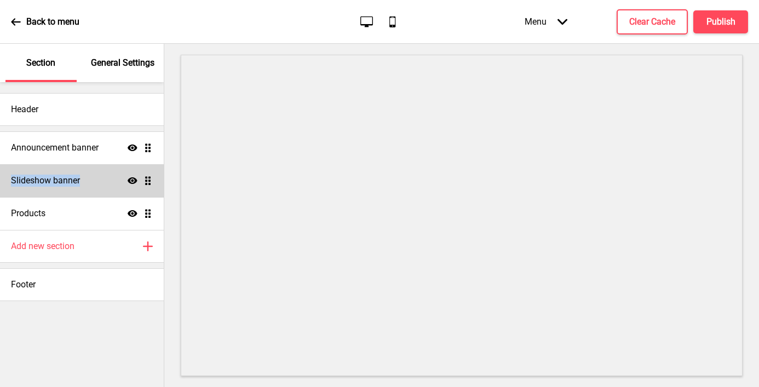
drag, startPoint x: 75, startPoint y: 156, endPoint x: 68, endPoint y: 189, distance: 33.6
click at [68, 189] on ul "Announcement banner Show Drag Slideshow banner Show Drag Products Show Drag" at bounding box center [82, 180] width 164 height 99
click at [61, 181] on h4 "Slideshow banner" at bounding box center [45, 181] width 69 height 12
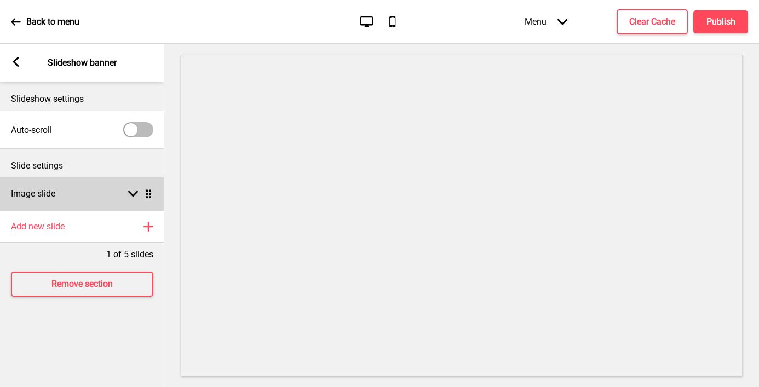
click at [53, 201] on div "Image slide Arrow down Drag" at bounding box center [82, 193] width 164 height 33
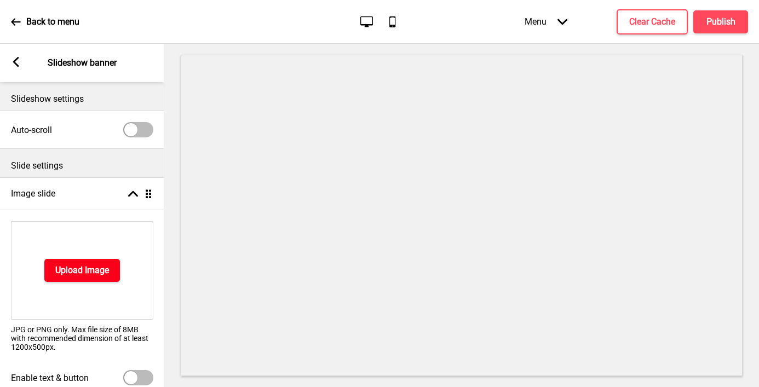
click at [52, 273] on button "Upload Image" at bounding box center [82, 270] width 76 height 23
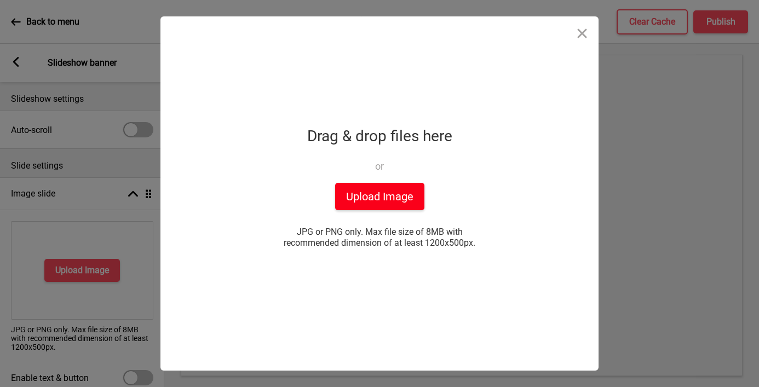
click at [348, 194] on button "Upload Image" at bounding box center [379, 196] width 89 height 27
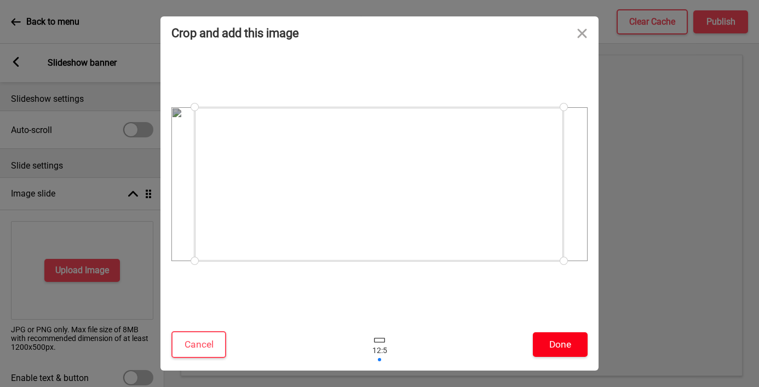
click at [543, 351] on button "Done" at bounding box center [560, 344] width 55 height 25
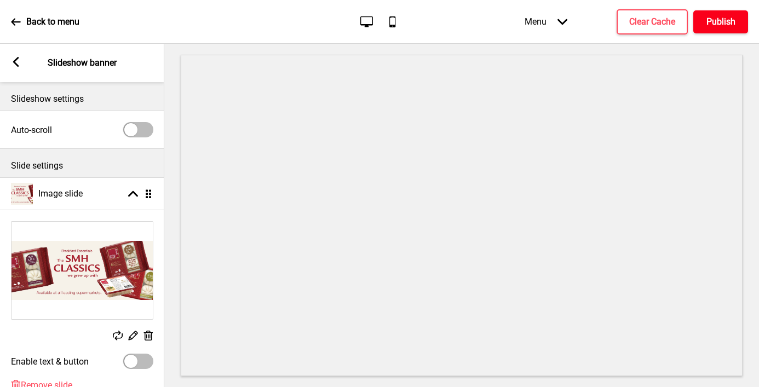
click at [571, 26] on h4 "Publish" at bounding box center [720, 22] width 29 height 12
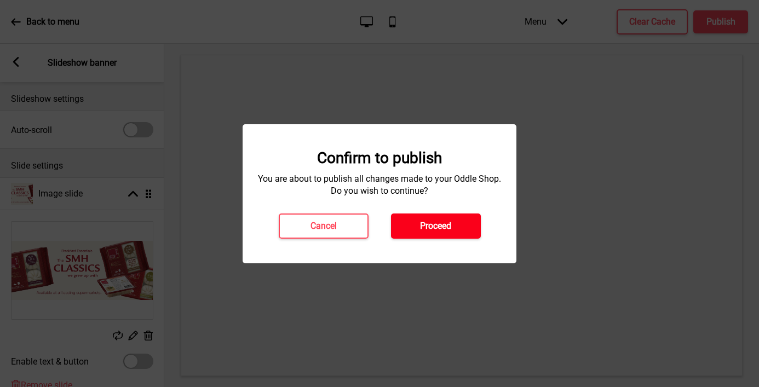
click at [433, 219] on button "Proceed" at bounding box center [436, 225] width 90 height 25
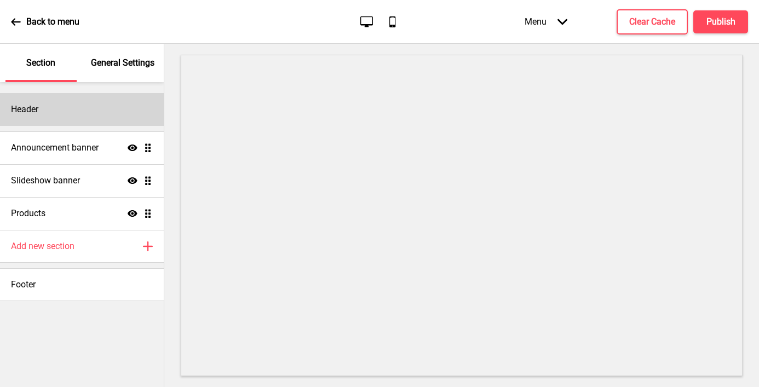
click at [101, 104] on div "Header" at bounding box center [82, 109] width 164 height 33
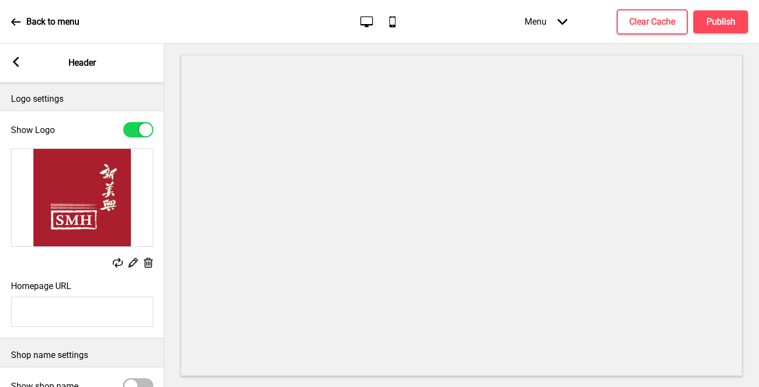
click at [18, 60] on rect at bounding box center [16, 62] width 10 height 10
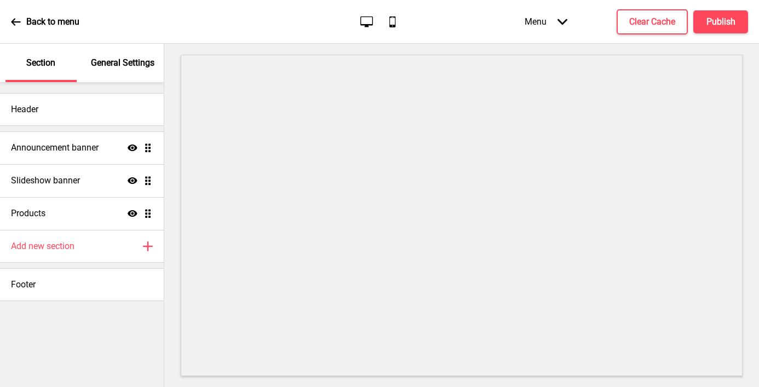
click at [112, 65] on p "General Settings" at bounding box center [122, 63] width 63 height 12
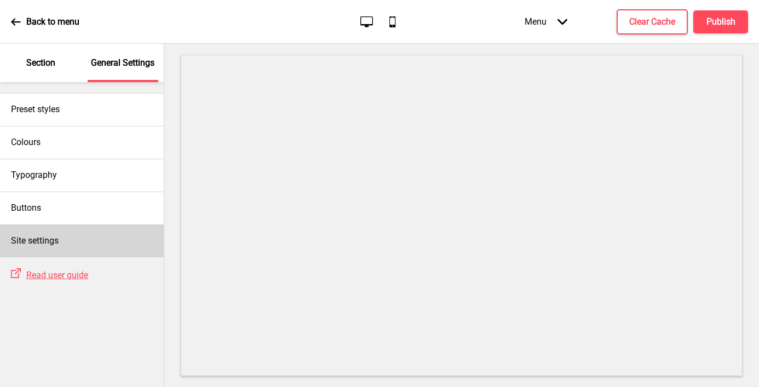
click at [43, 245] on h4 "Site settings" at bounding box center [35, 241] width 48 height 12
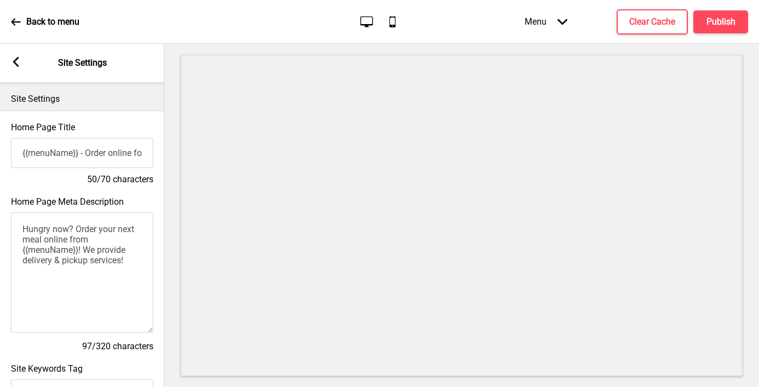
scroll to position [489, 0]
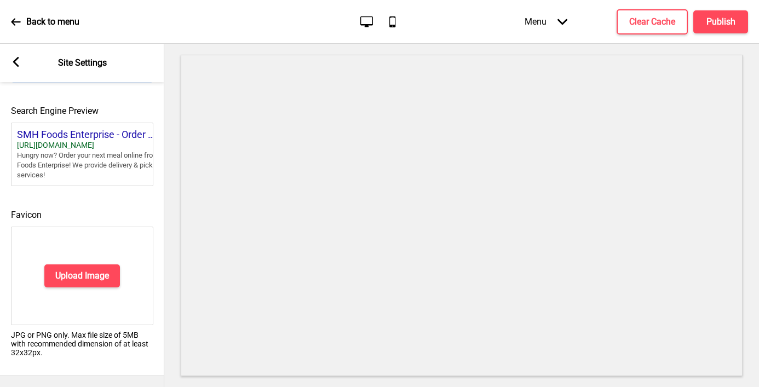
click at [14, 60] on g at bounding box center [16, 62] width 10 height 10
